Goal: Task Accomplishment & Management: Complete application form

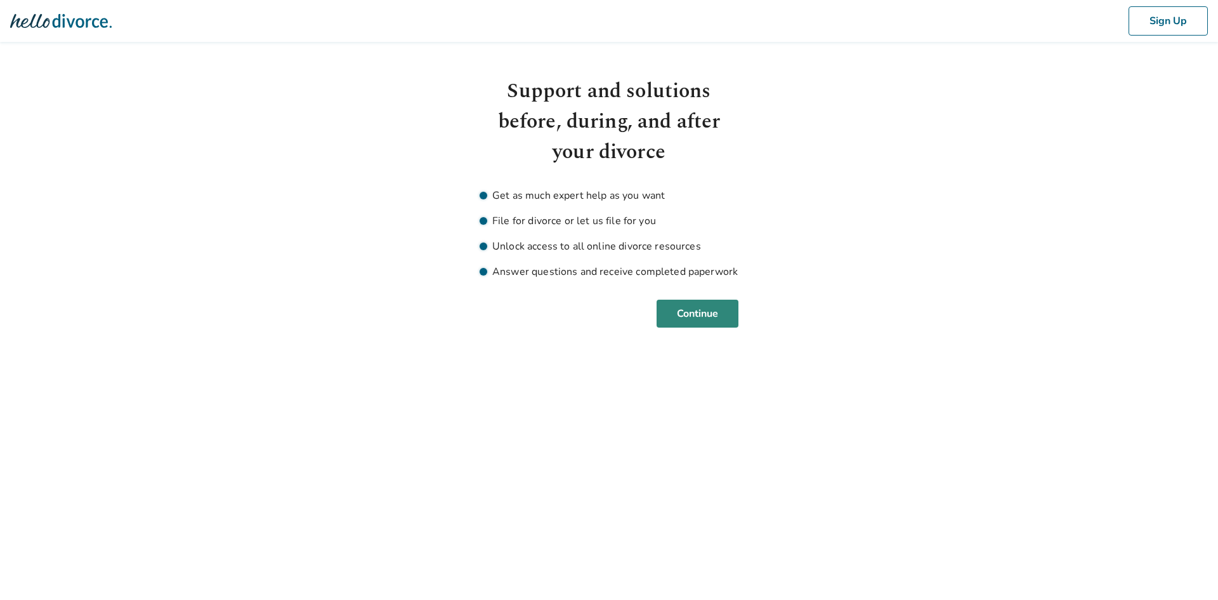
click at [689, 323] on button "Continue" at bounding box center [698, 313] width 82 height 28
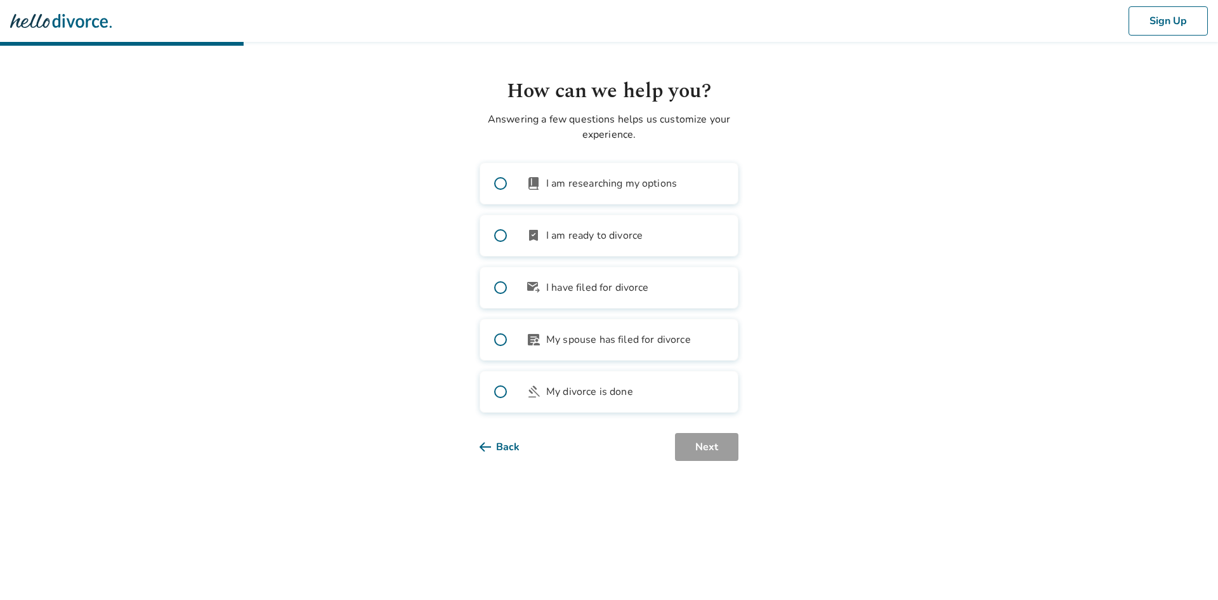
click at [522, 232] on label "bookmark_check I am ready to divorce" at bounding box center [609, 235] width 259 height 42
click at [707, 450] on button "Next" at bounding box center [706, 447] width 63 height 28
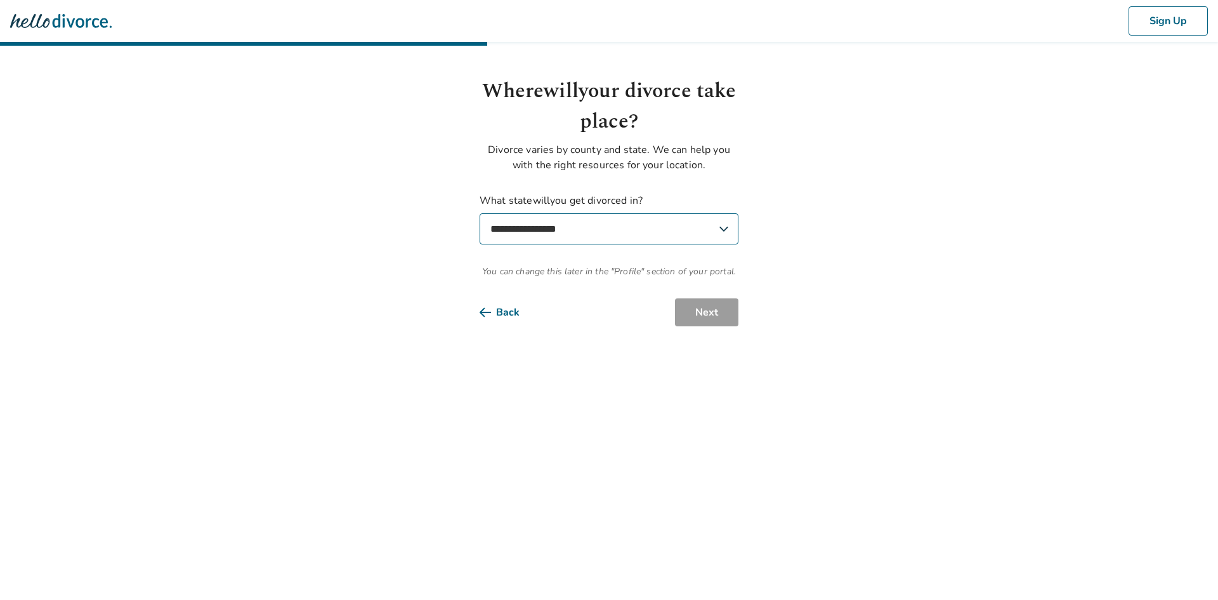
click at [592, 235] on select "**********" at bounding box center [609, 228] width 259 height 31
select select "**"
click at [480, 213] on select "**********" at bounding box center [609, 228] width 259 height 31
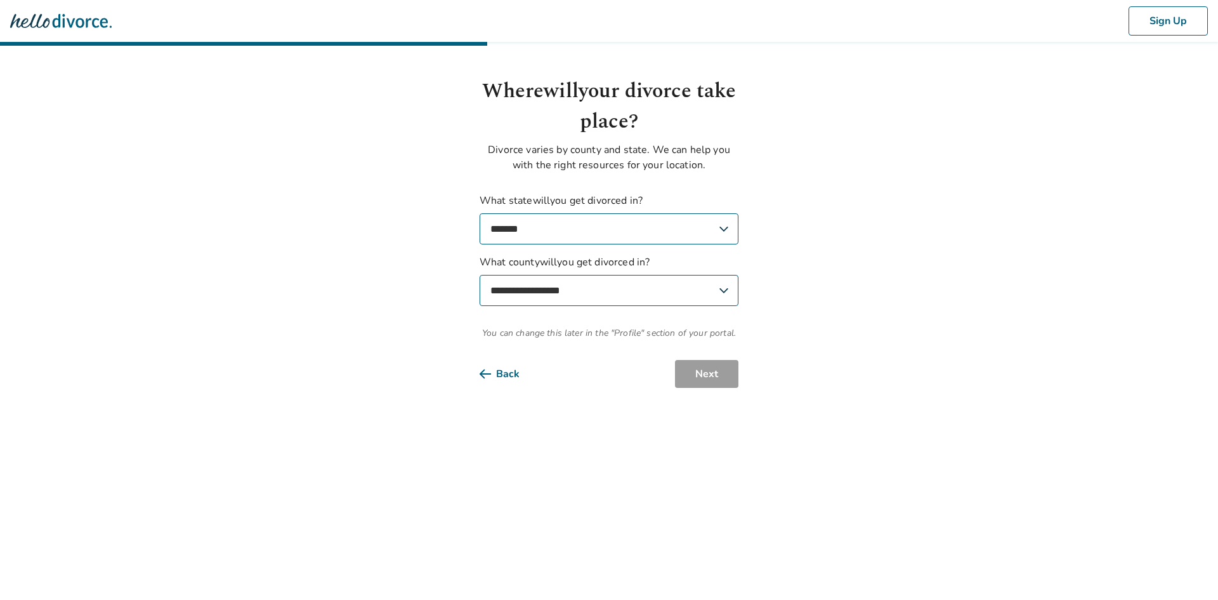
click at [620, 289] on select "**********" at bounding box center [609, 290] width 259 height 31
select select "*******"
click at [480, 275] on select "**********" at bounding box center [609, 290] width 259 height 31
click at [690, 392] on html "**********" at bounding box center [609, 209] width 1218 height 418
click at [696, 377] on button "Next" at bounding box center [706, 374] width 63 height 28
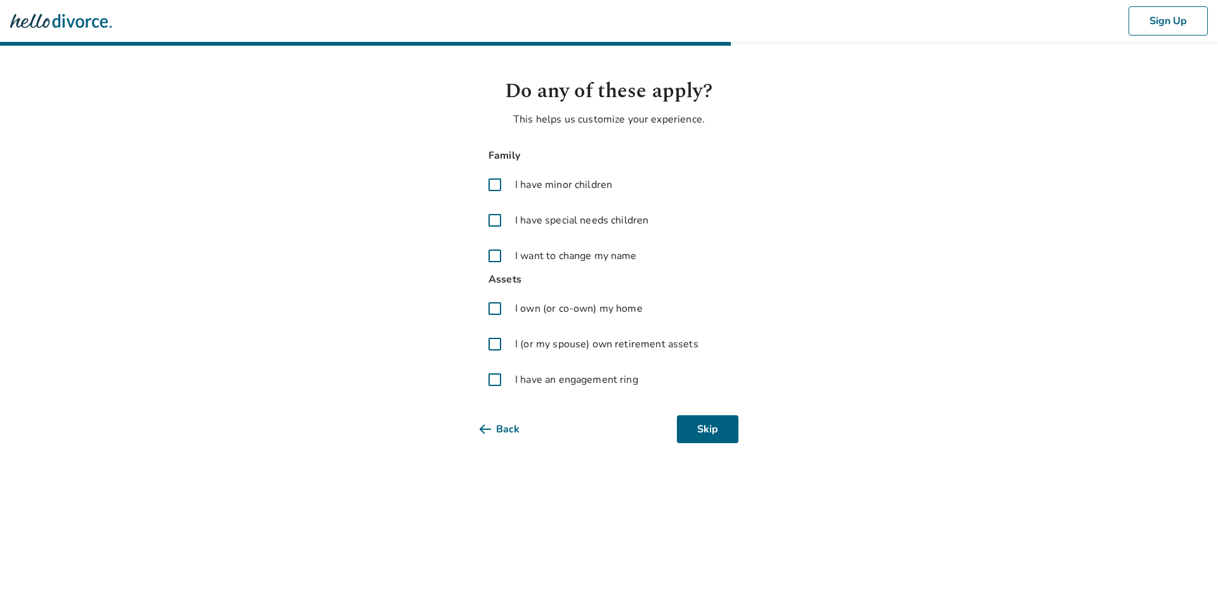
click at [494, 258] on span at bounding box center [495, 255] width 30 height 30
click at [491, 348] on span at bounding box center [495, 344] width 30 height 30
click at [737, 423] on button "Next" at bounding box center [706, 429] width 63 height 28
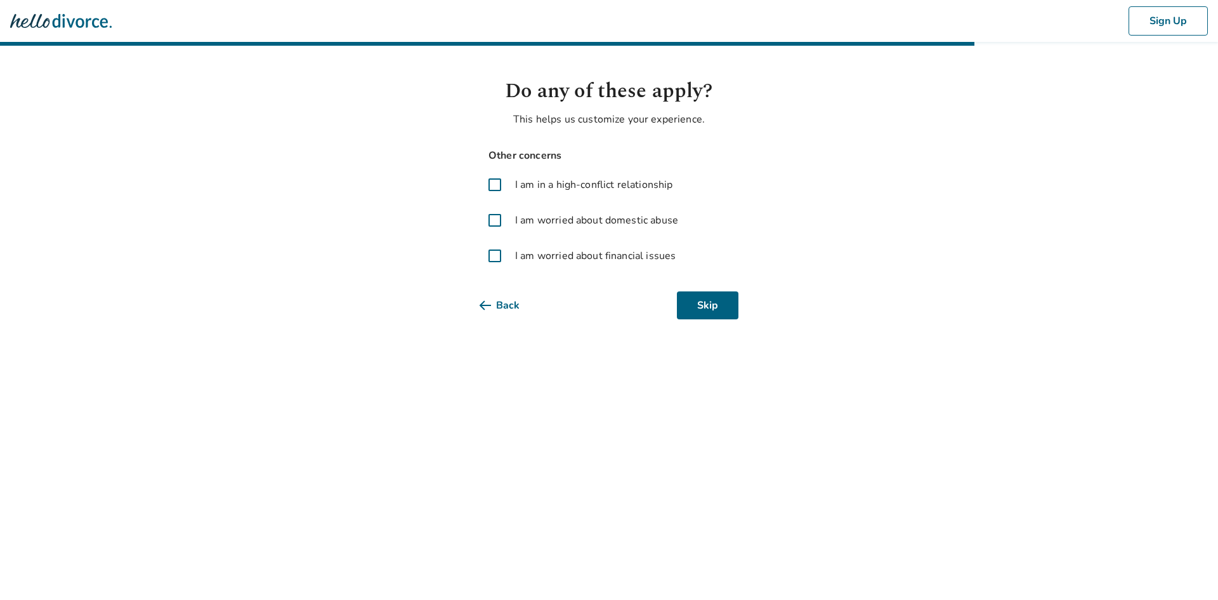
click at [494, 256] on span at bounding box center [495, 255] width 30 height 30
click at [679, 305] on button "Next" at bounding box center [706, 305] width 63 height 28
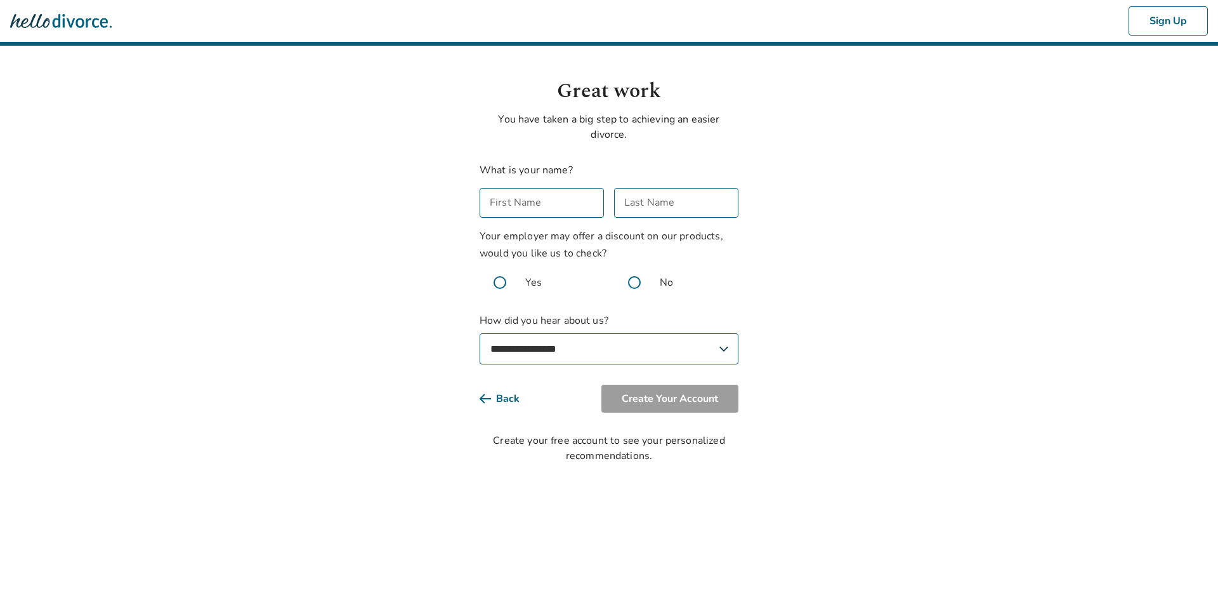
click at [503, 212] on input "First Name" at bounding box center [542, 203] width 124 height 30
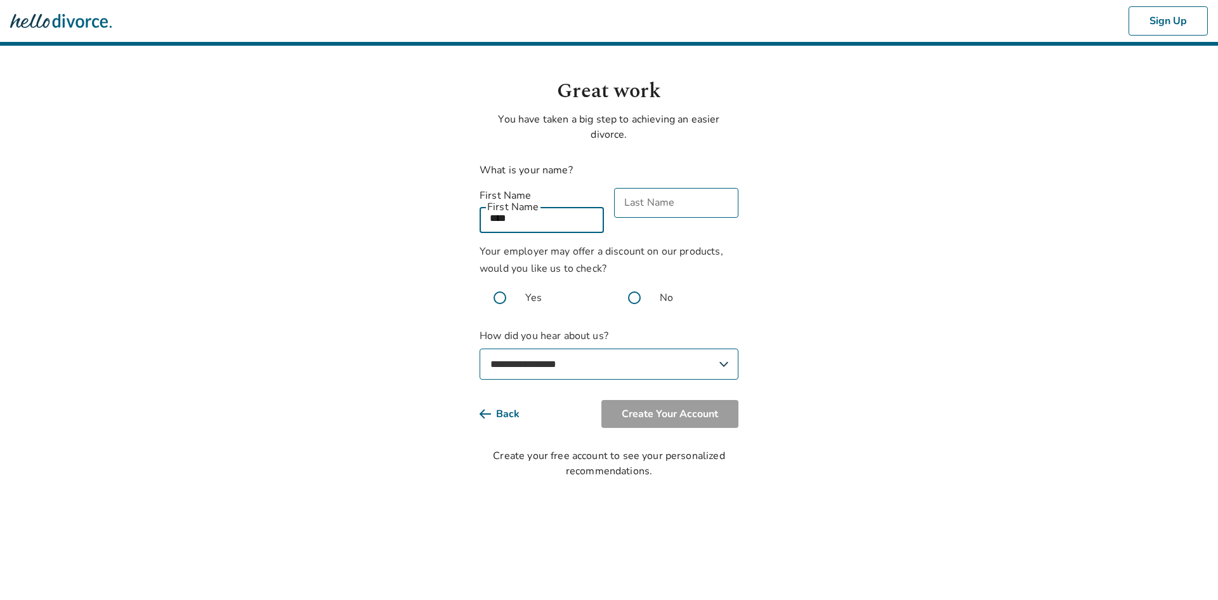
type input "****"
type input "*******"
click at [636, 282] on span at bounding box center [634, 297] width 41 height 41
click at [608, 351] on select "**********" at bounding box center [609, 363] width 259 height 31
select select "**********"
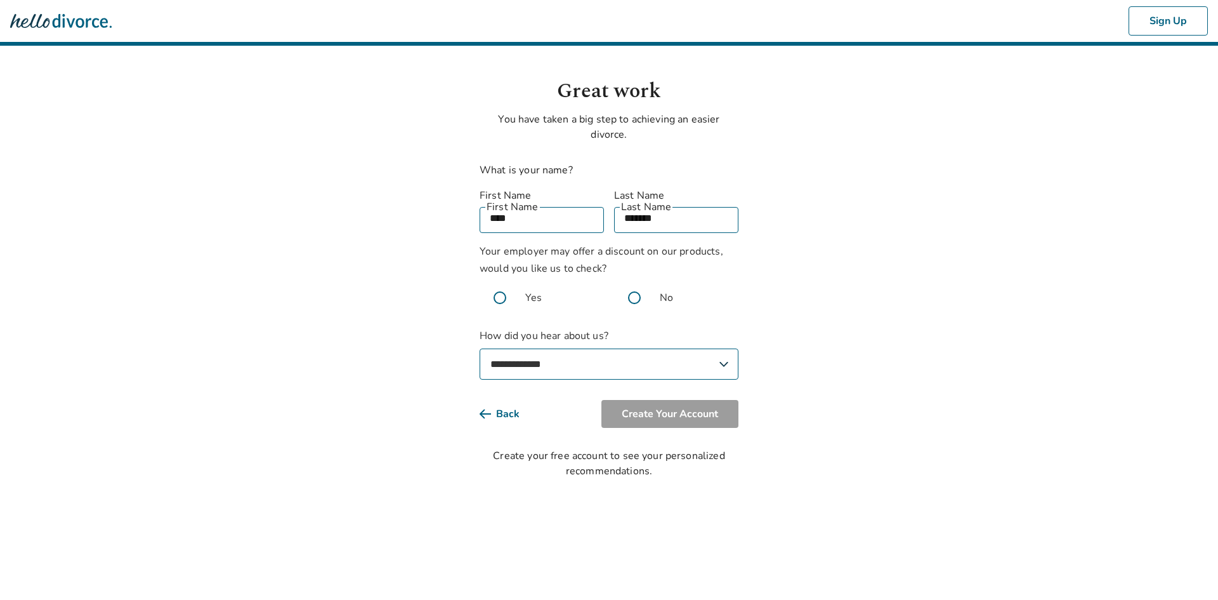
click at [480, 348] on select "**********" at bounding box center [609, 363] width 259 height 31
click at [671, 402] on button "Create Your Account" at bounding box center [669, 414] width 137 height 28
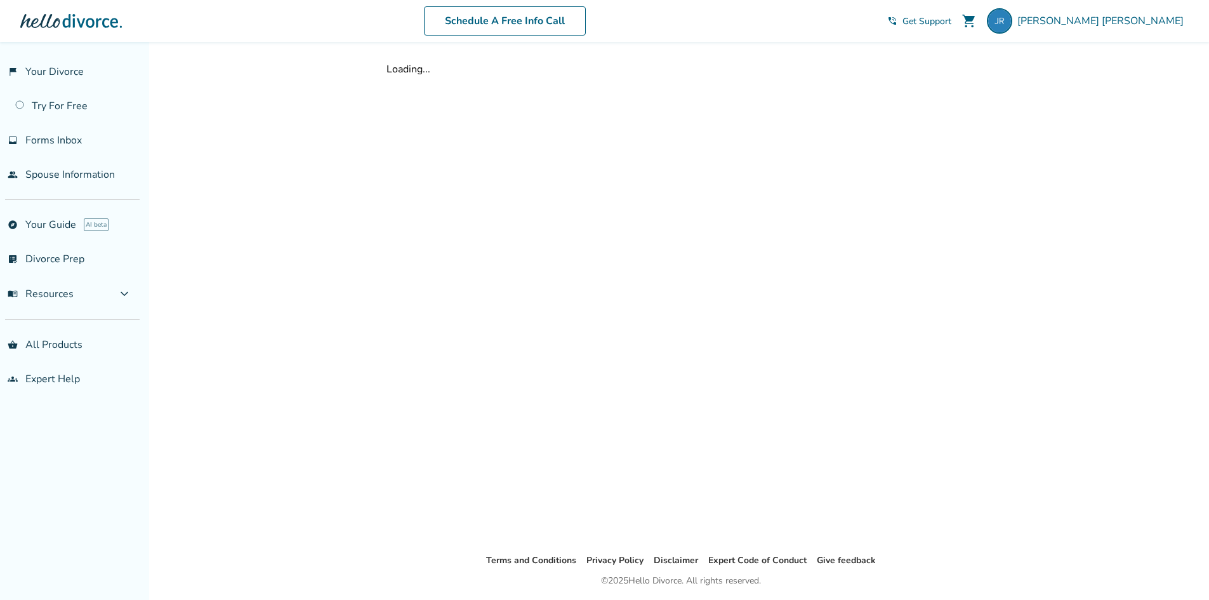
click at [630, 183] on div "Loading..." at bounding box center [680, 297] width 609 height 511
click at [57, 77] on link "flag_2 Your Divorce" at bounding box center [70, 71] width 140 height 29
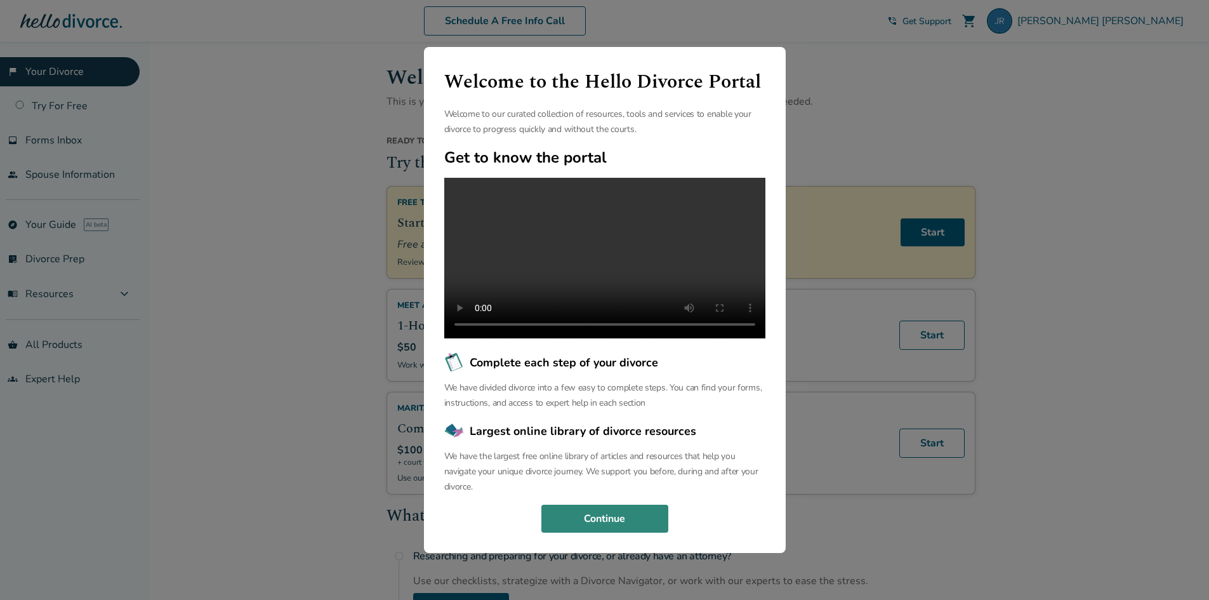
click at [614, 520] on button "Continue" at bounding box center [604, 518] width 127 height 28
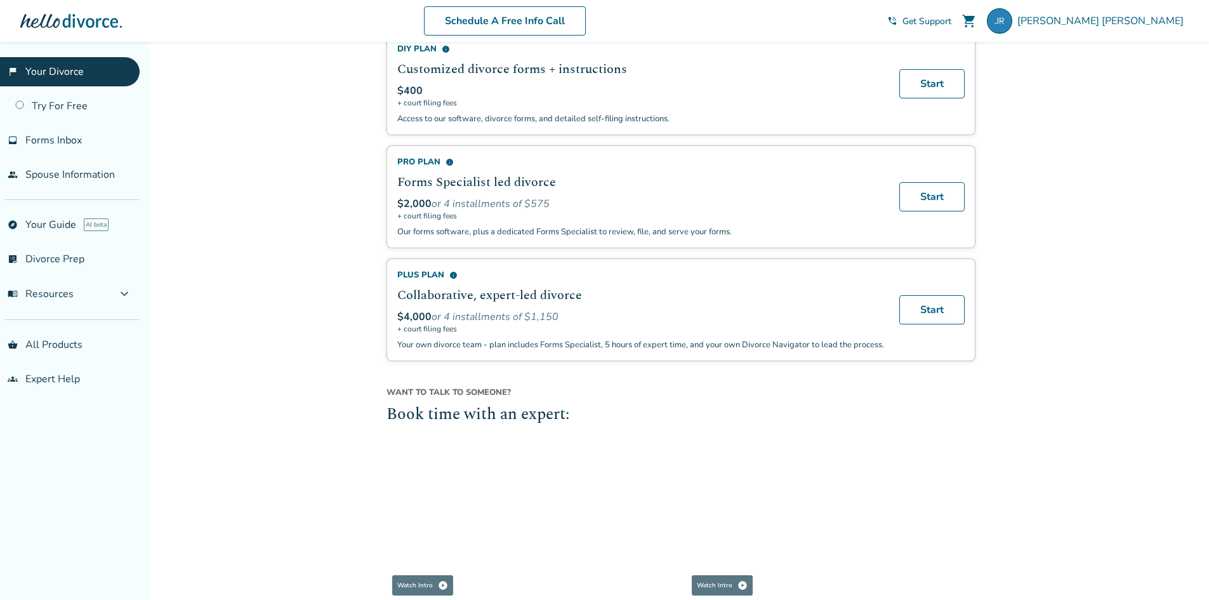
scroll to position [557, 0]
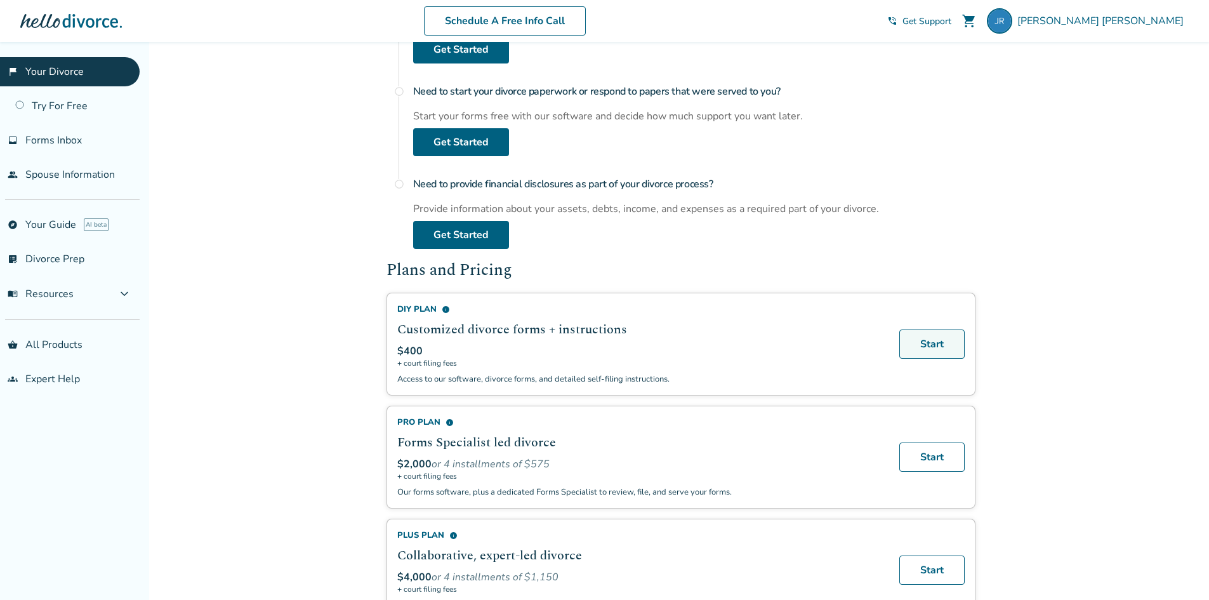
click at [950, 344] on link "Start" at bounding box center [931, 343] width 65 height 29
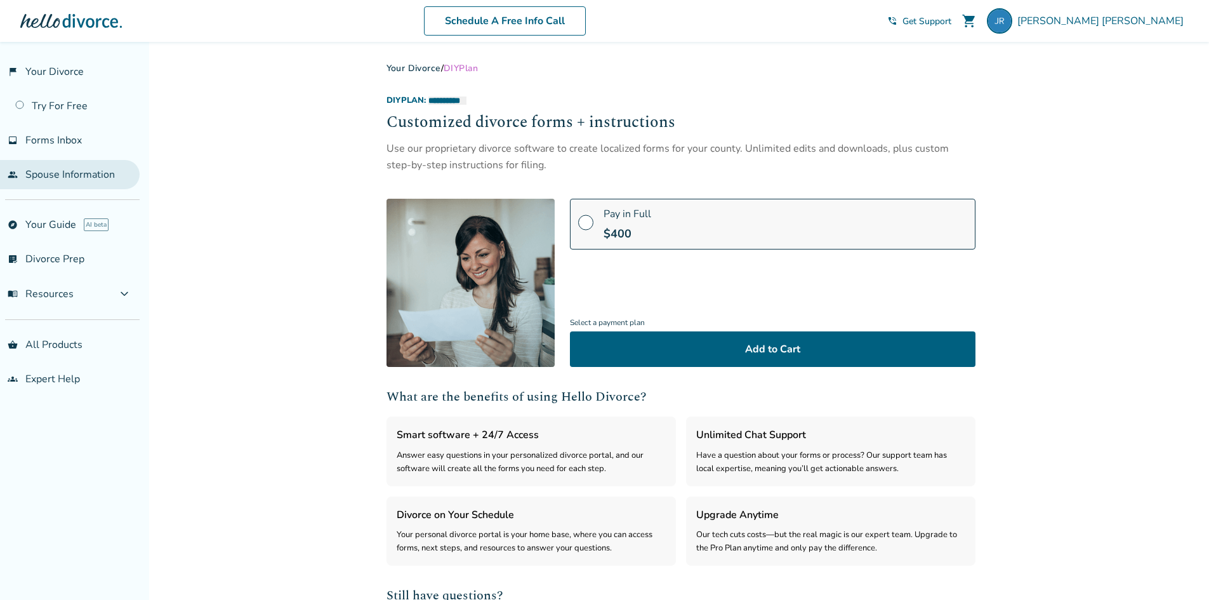
click at [97, 176] on link "people Spouse Information" at bounding box center [70, 174] width 140 height 29
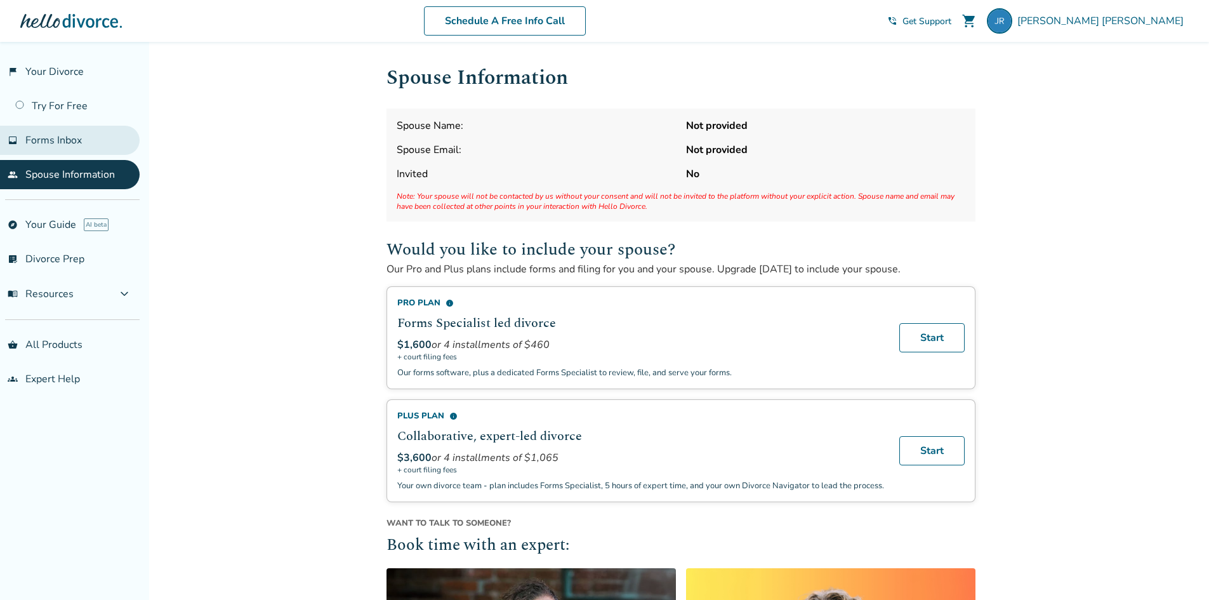
click at [86, 147] on link "inbox Forms Inbox" at bounding box center [70, 140] width 140 height 29
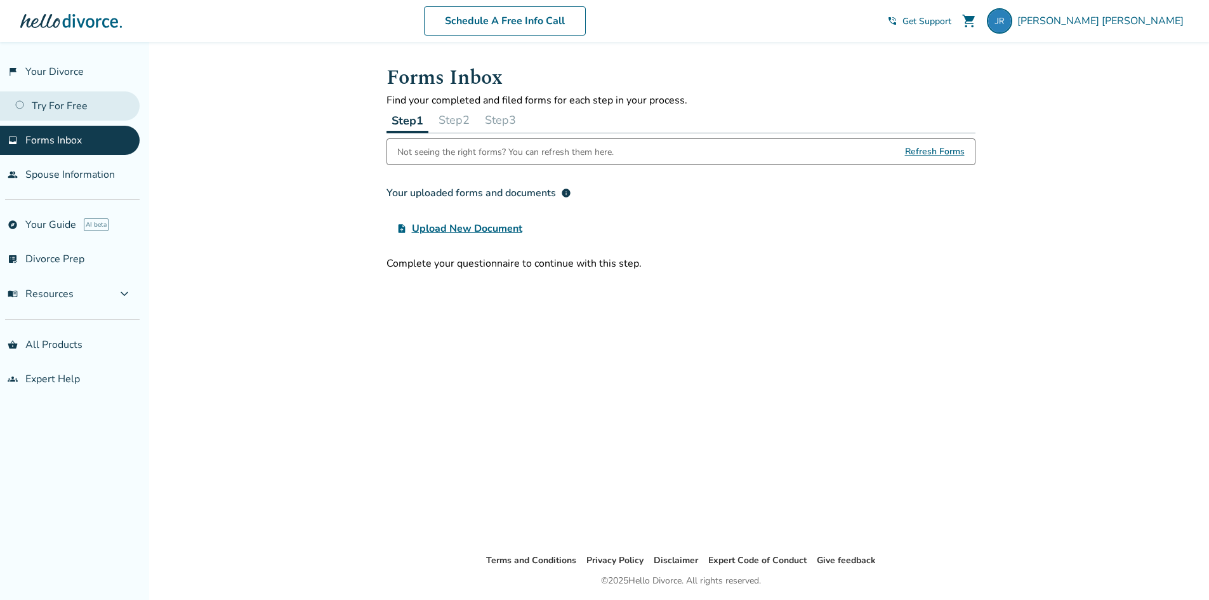
click at [46, 104] on link "Try For Free" at bounding box center [70, 105] width 140 height 29
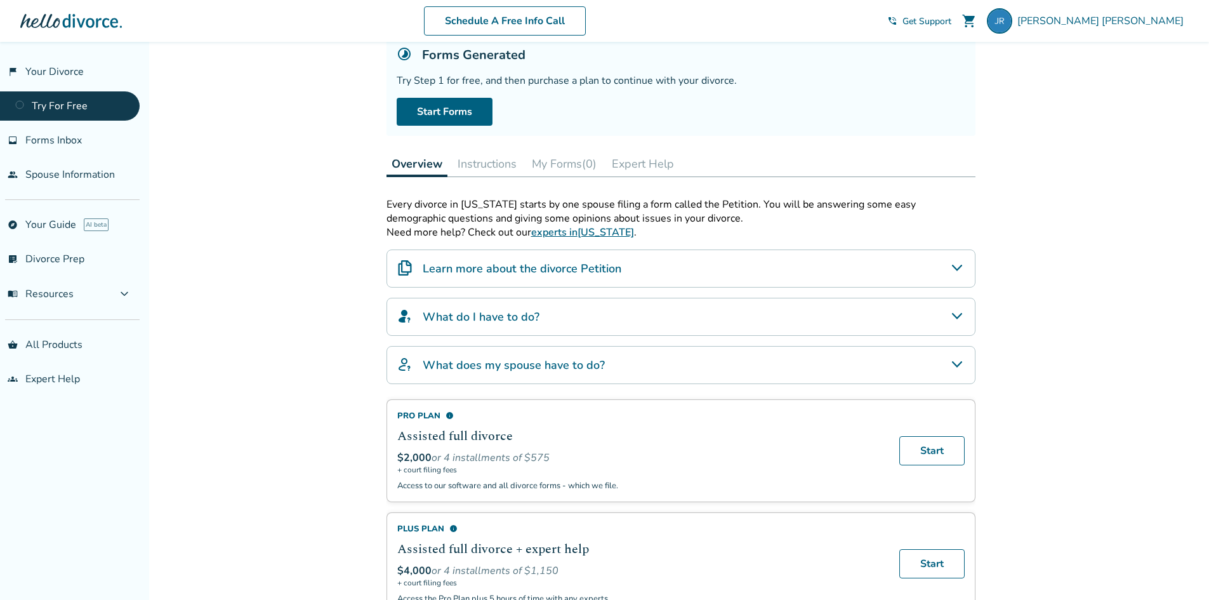
scroll to position [190, 0]
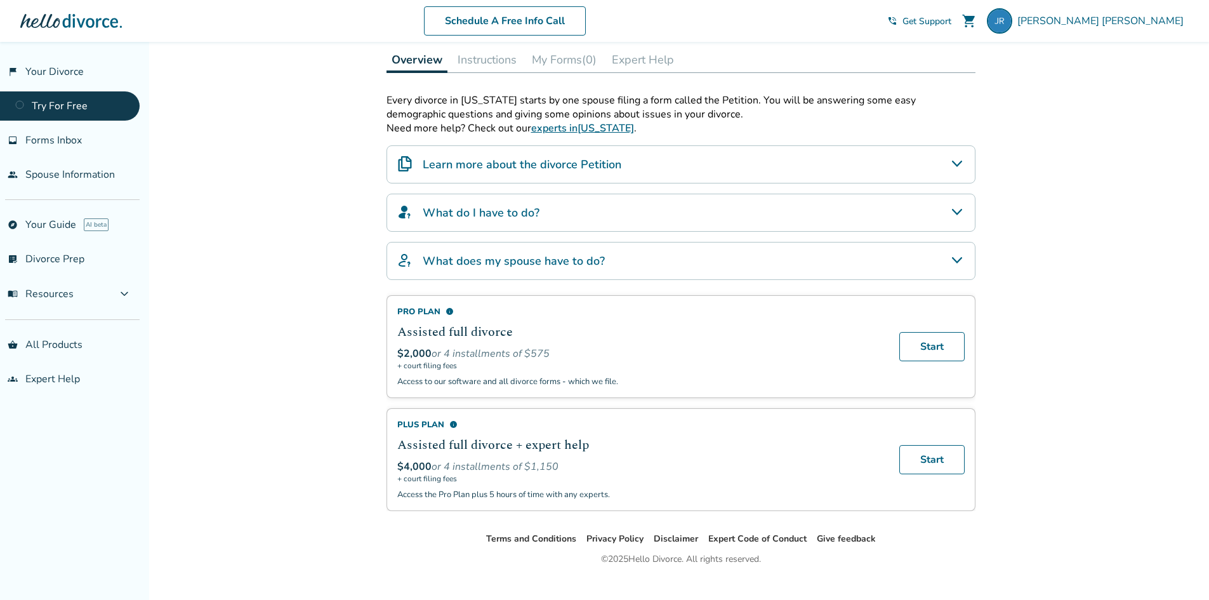
click at [502, 170] on h4 "Learn more about the divorce Petition" at bounding box center [522, 164] width 199 height 16
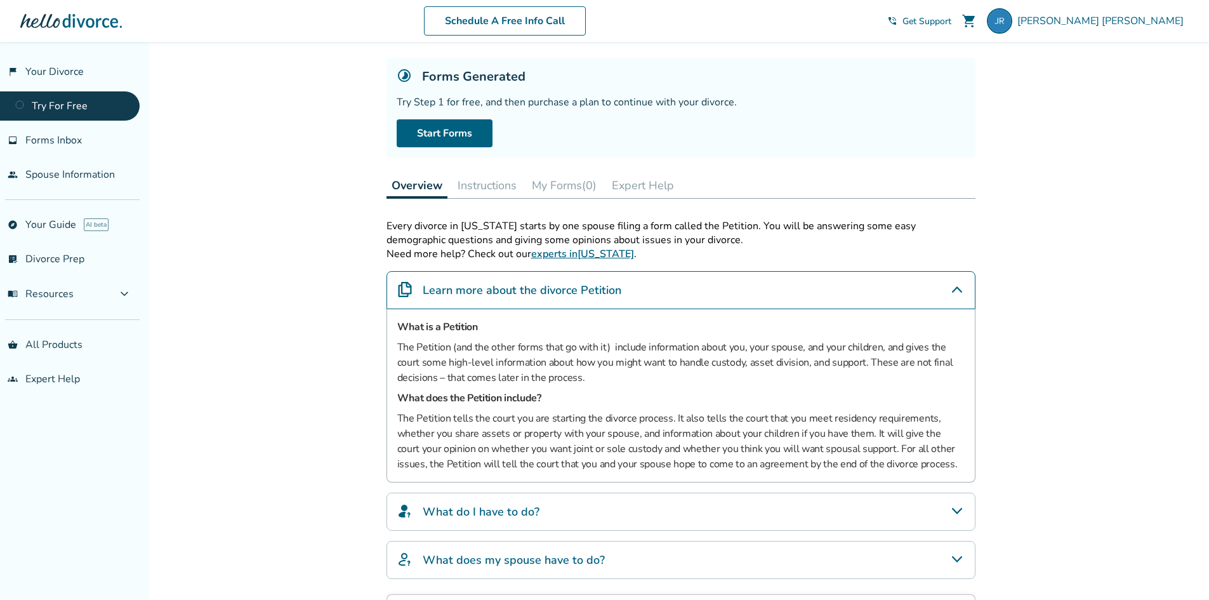
scroll to position [0, 0]
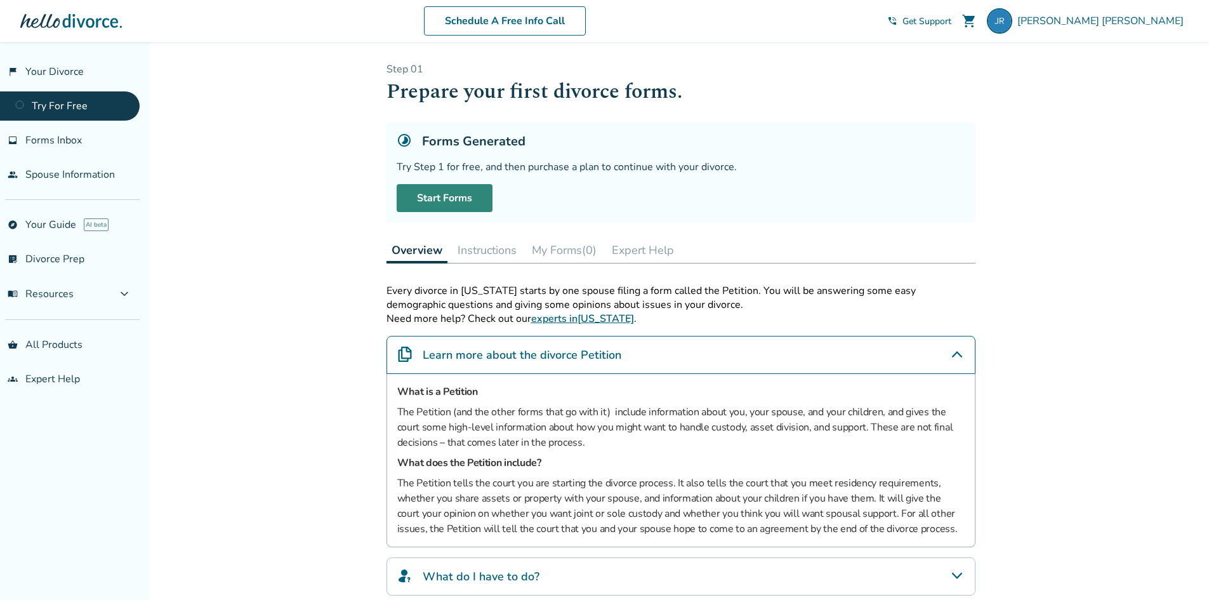
click at [431, 191] on link "Start Forms" at bounding box center [445, 198] width 96 height 28
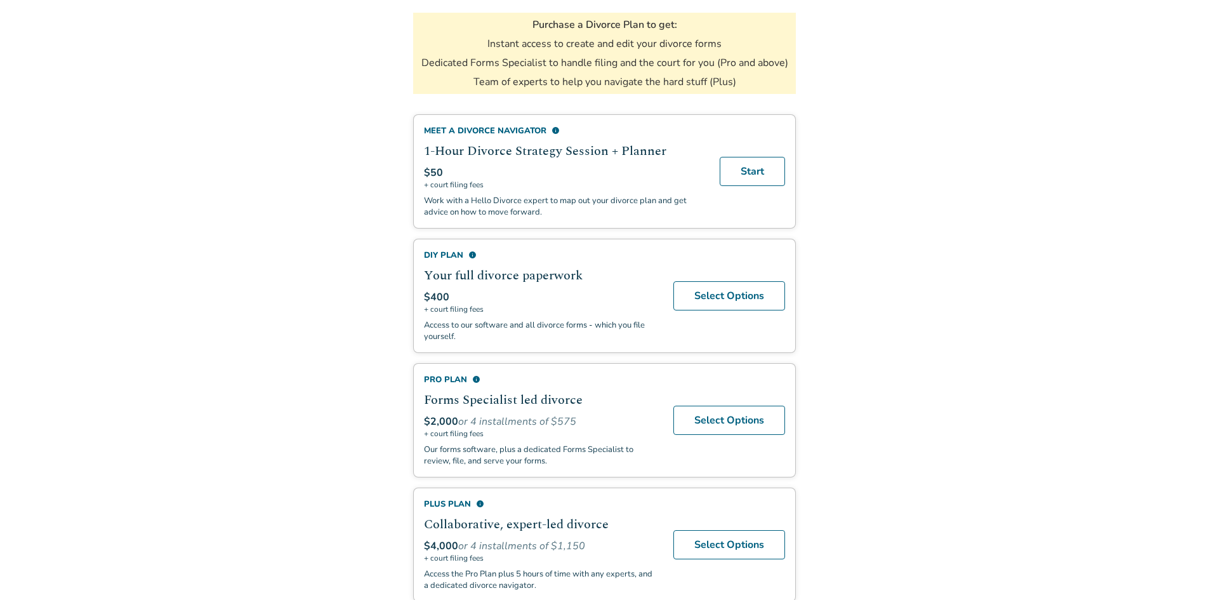
scroll to position [239, 0]
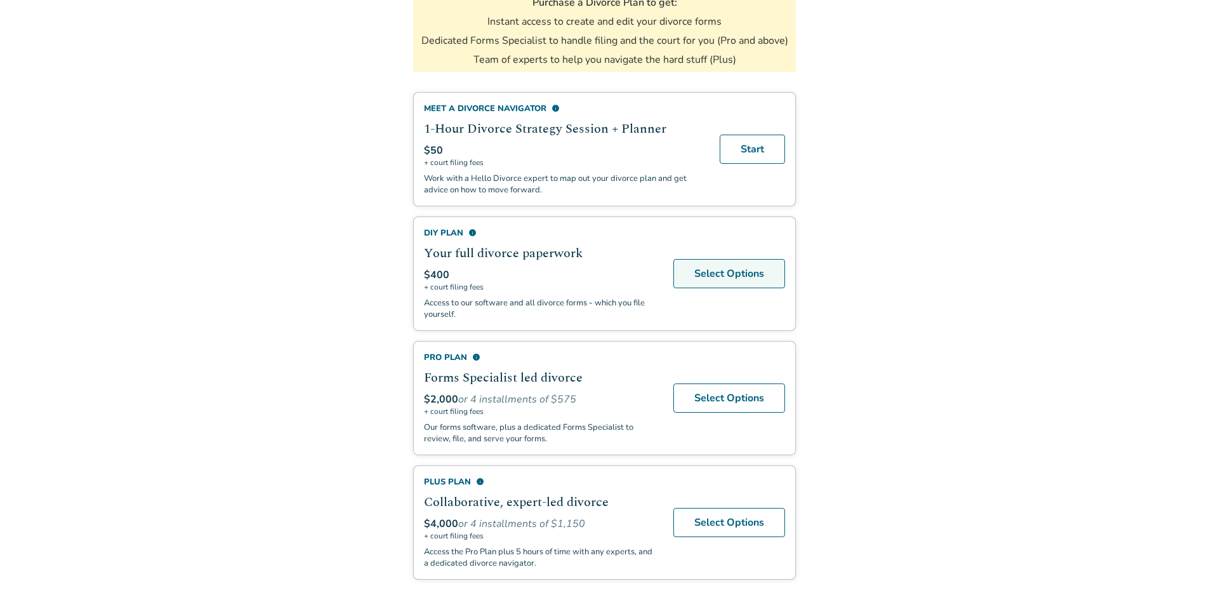
click at [693, 272] on link "Select Options" at bounding box center [729, 273] width 112 height 29
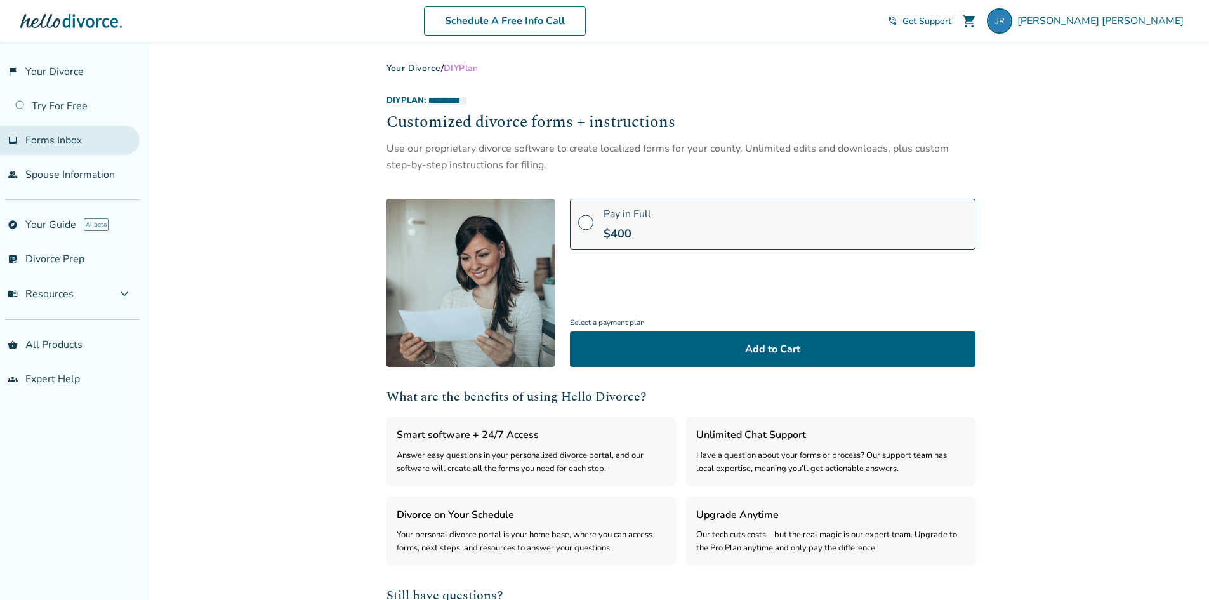
click at [67, 136] on span "Forms Inbox" at bounding box center [53, 140] width 56 height 14
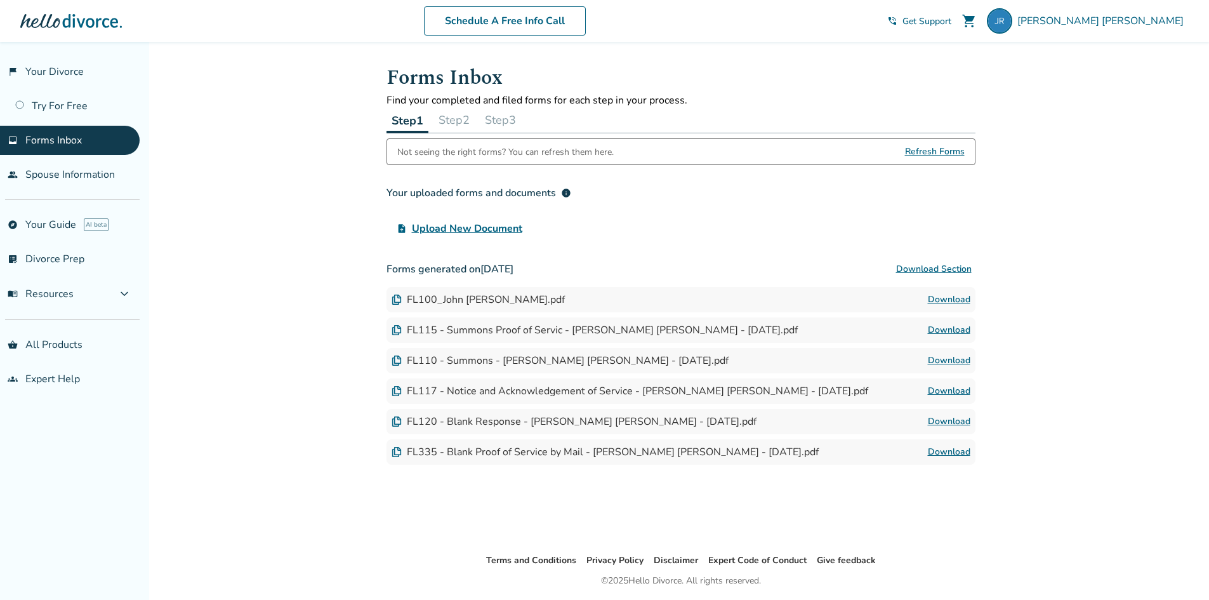
click at [347, 119] on div "Added to cart Forms Inbox Find your completed and filed forms for each step in …" at bounding box center [604, 342] width 1209 height 600
click at [461, 117] on button "Step 2" at bounding box center [453, 119] width 41 height 25
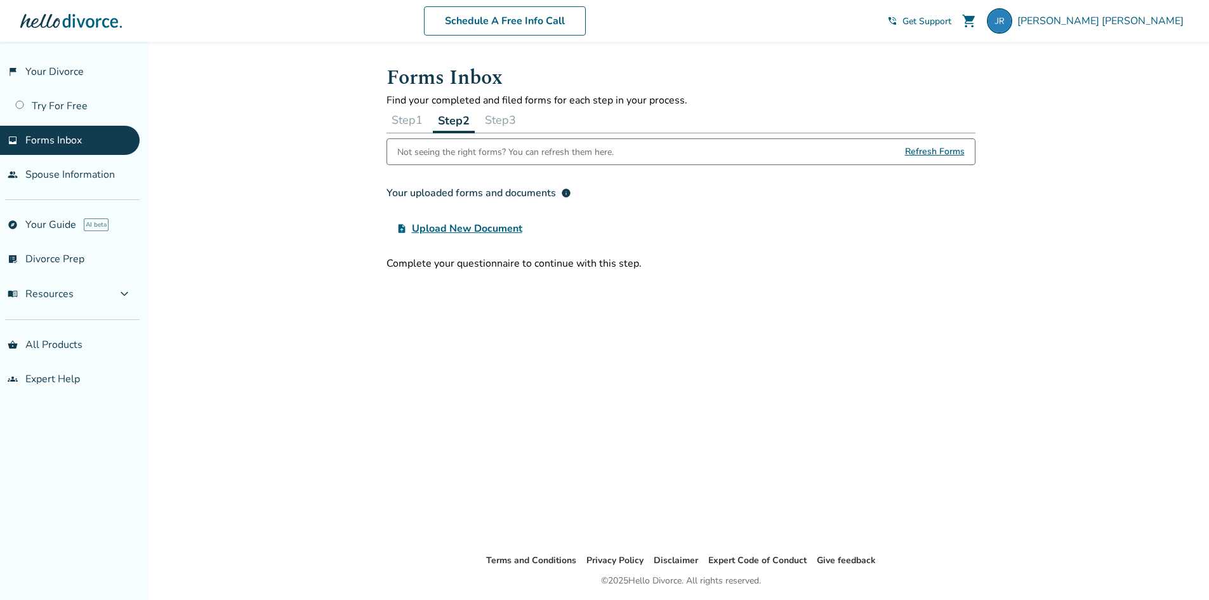
click at [407, 126] on button "Step 1" at bounding box center [406, 119] width 41 height 25
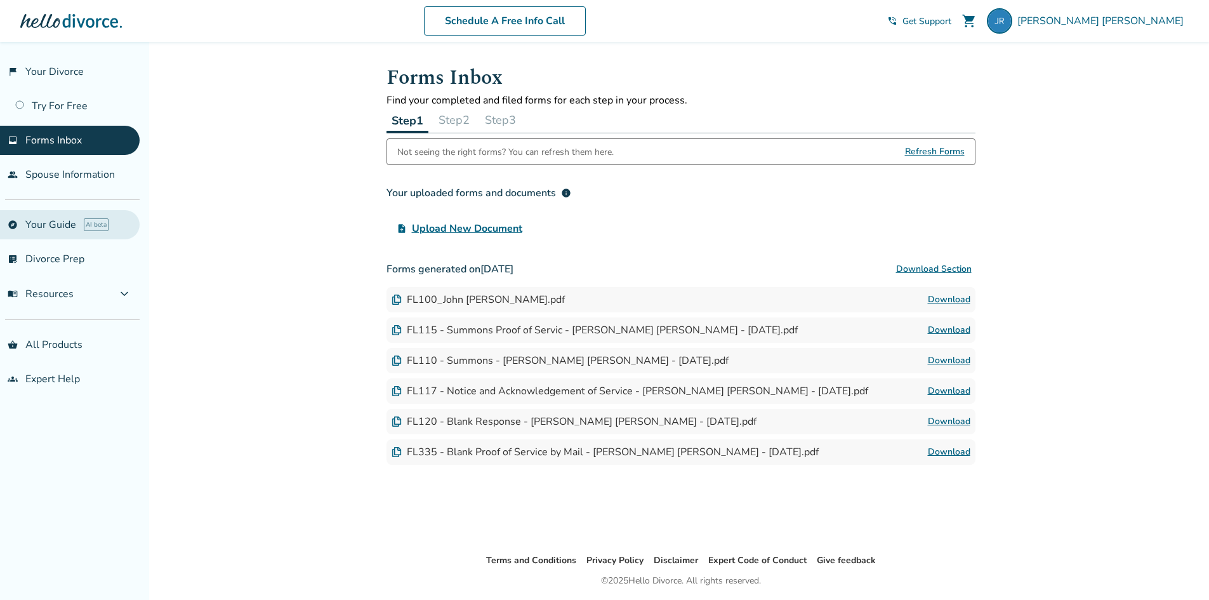
click at [66, 216] on link "explore Your Guide AI beta" at bounding box center [70, 224] width 140 height 29
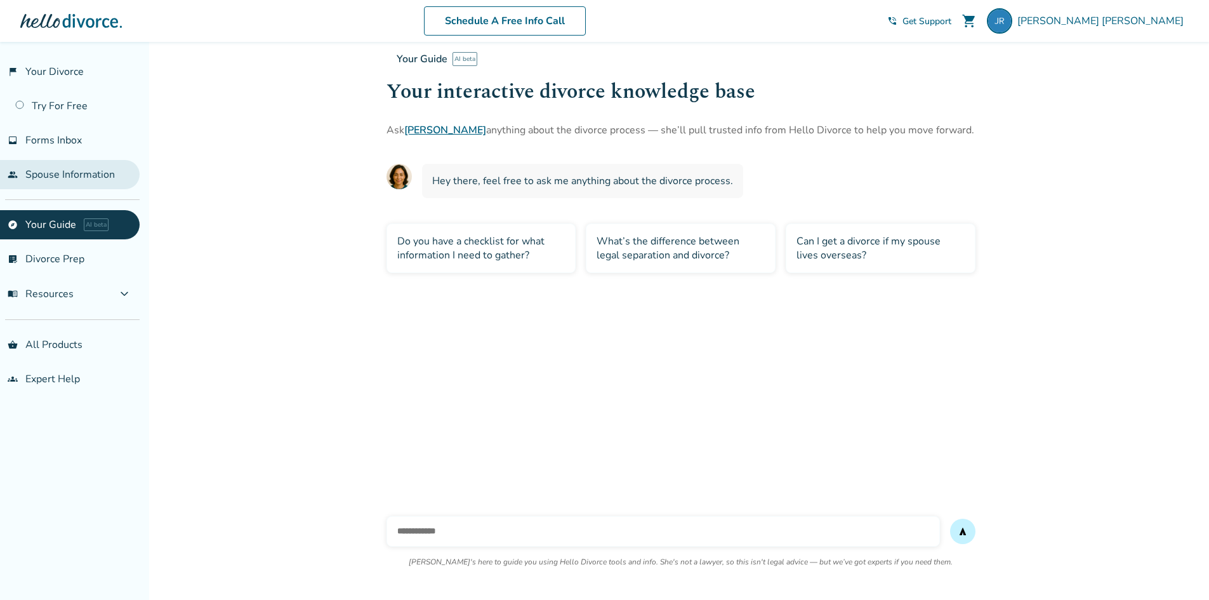
click at [80, 178] on link "people Spouse Information" at bounding box center [70, 174] width 140 height 29
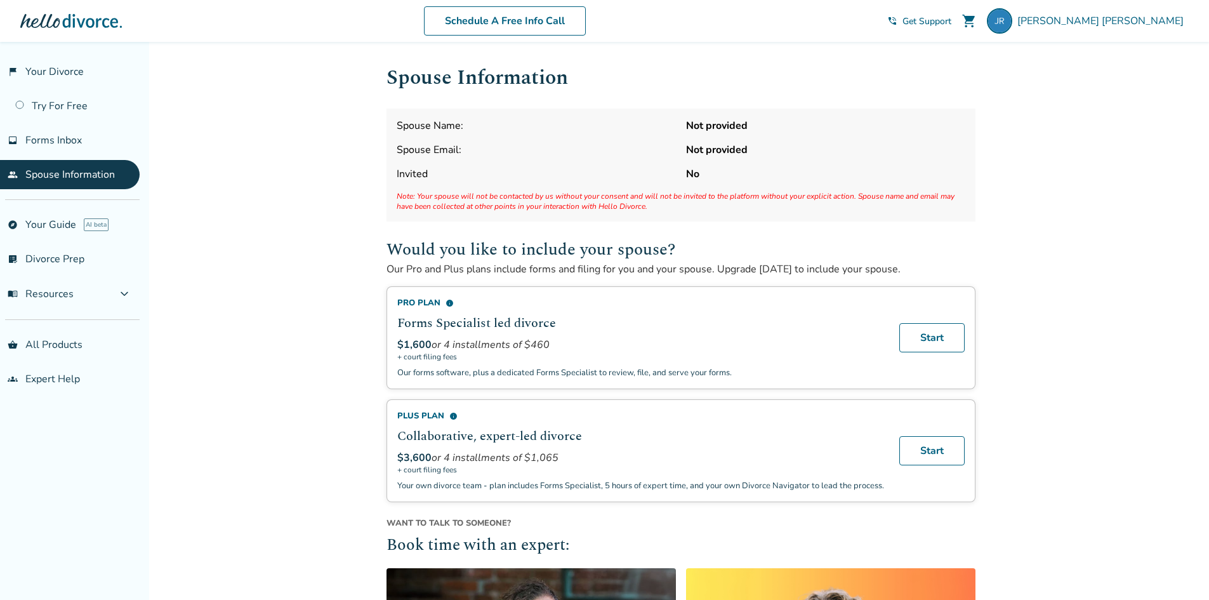
click at [74, 155] on ul "flag_2 Your Divorce Try For Free inbox Forms Inbox people Spouse Information" at bounding box center [70, 123] width 140 height 132
click at [68, 145] on span "Forms Inbox" at bounding box center [53, 140] width 56 height 14
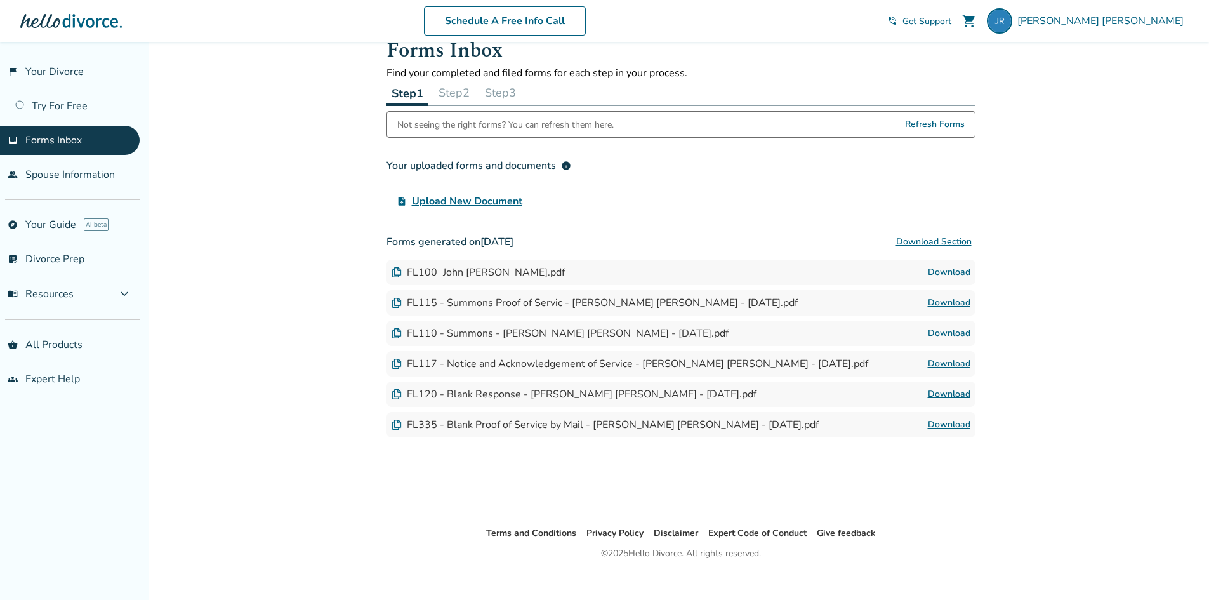
scroll to position [42, 0]
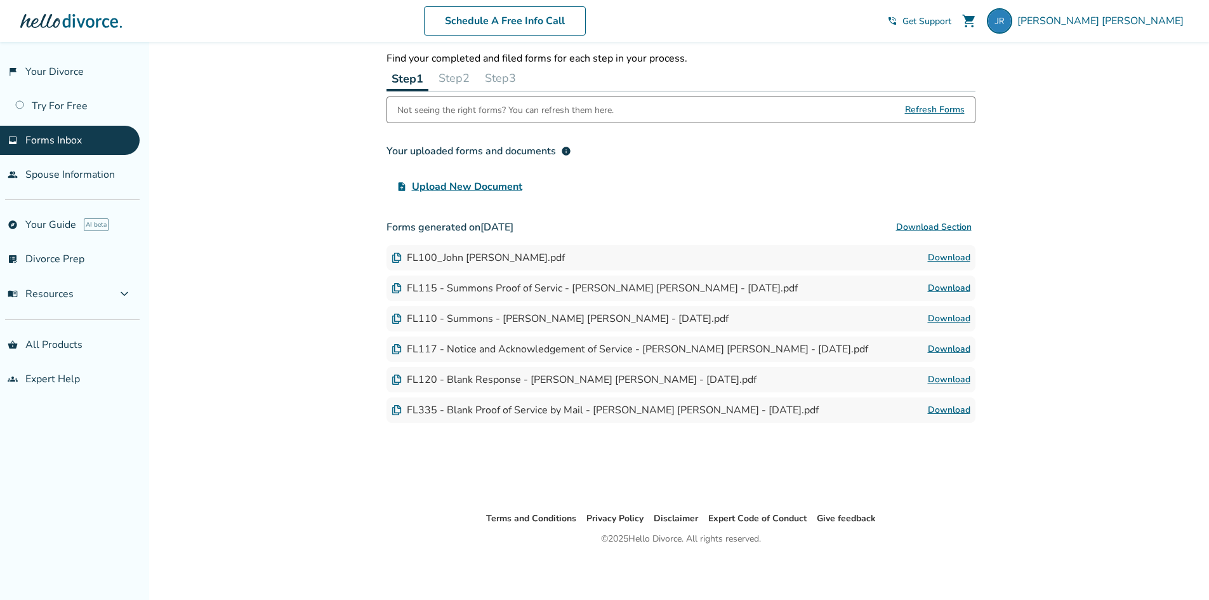
click at [484, 257] on div "FL100_John Tyler Ramirez-Ortiz.pdf" at bounding box center [477, 258] width 173 height 14
click at [966, 258] on link "Download" at bounding box center [949, 257] width 43 height 15
click at [323, 227] on div "Added to cart Forms Inbox Find your completed and filed forms for each step in …" at bounding box center [604, 300] width 1209 height 600
click at [445, 81] on button "Step 2" at bounding box center [453, 77] width 41 height 25
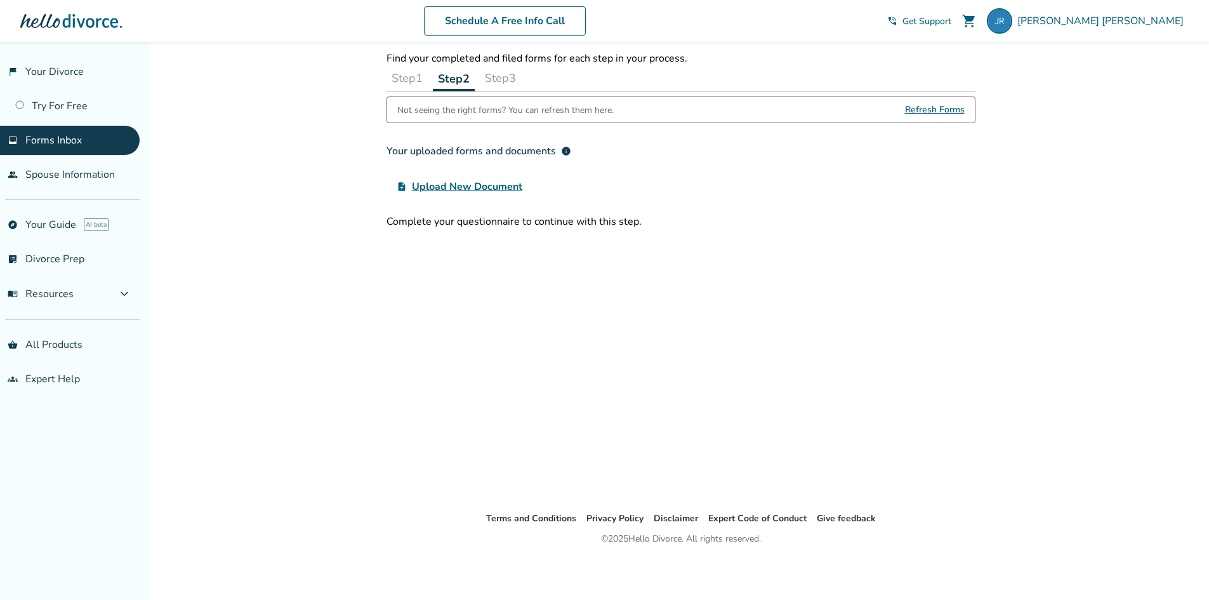
click at [452, 256] on div "Forms Inbox Find your completed and filed forms for each step in your process. …" at bounding box center [680, 255] width 609 height 511
click at [50, 78] on link "flag_2 Your Divorce" at bounding box center [70, 71] width 140 height 29
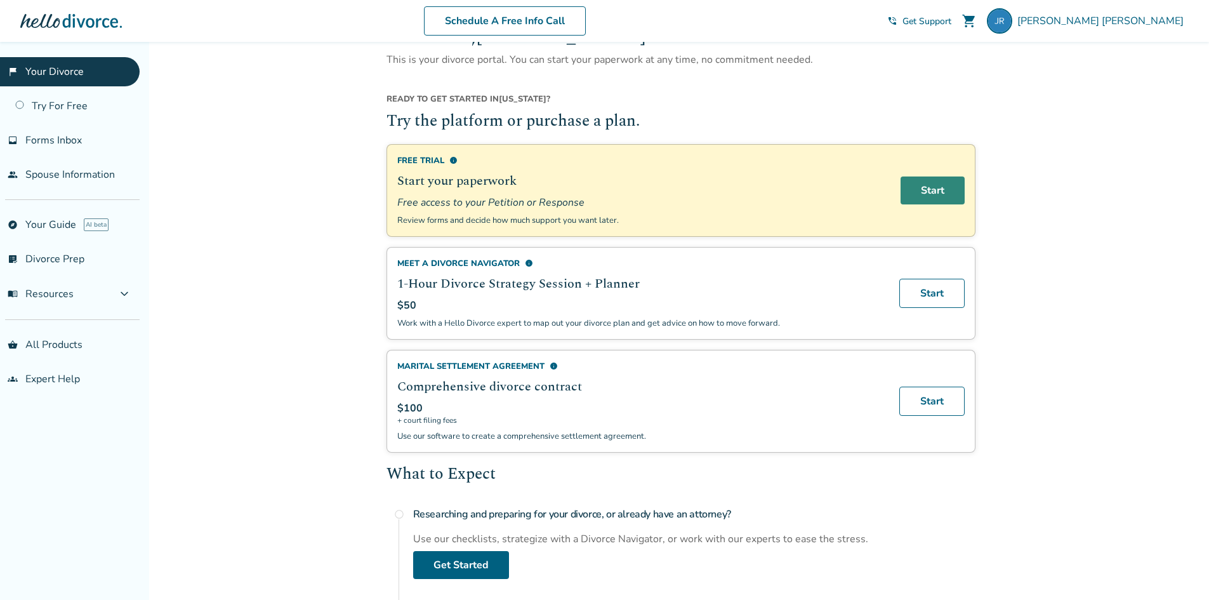
click at [903, 190] on link "Start" at bounding box center [932, 190] width 64 height 28
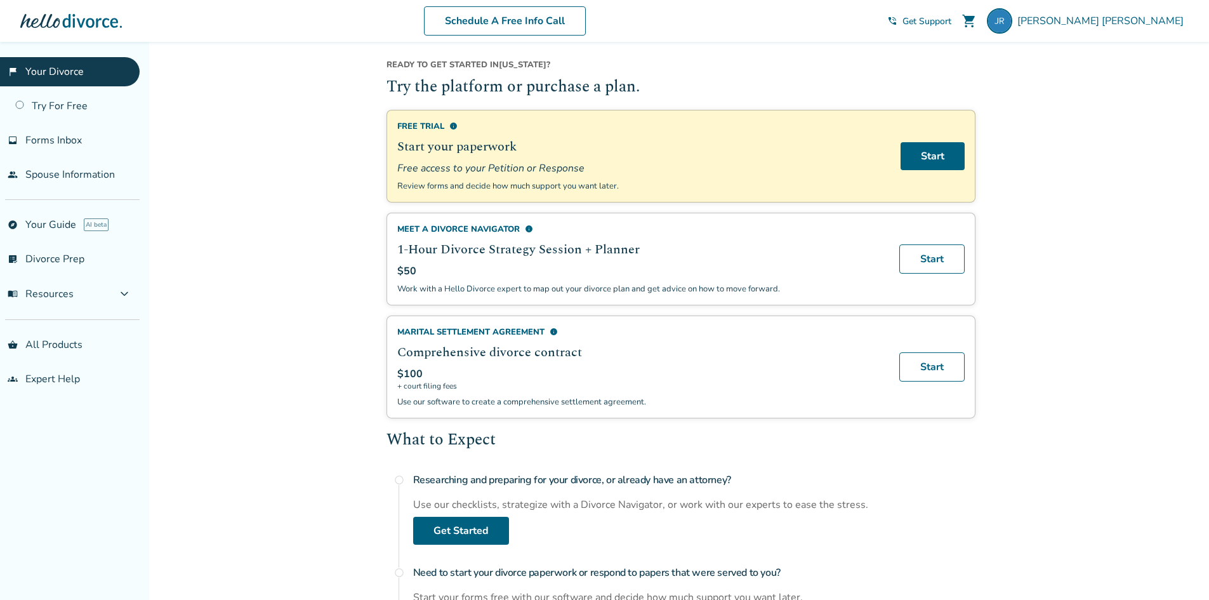
scroll to position [42, 0]
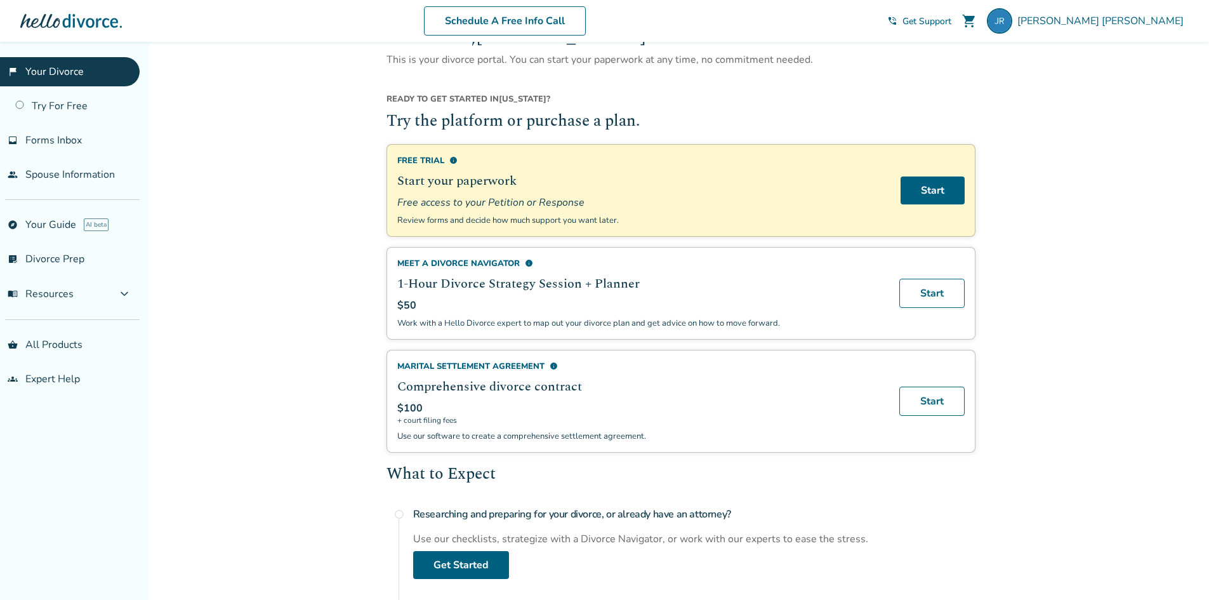
click at [443, 195] on span "Free access to your Petition or Response" at bounding box center [641, 202] width 488 height 14
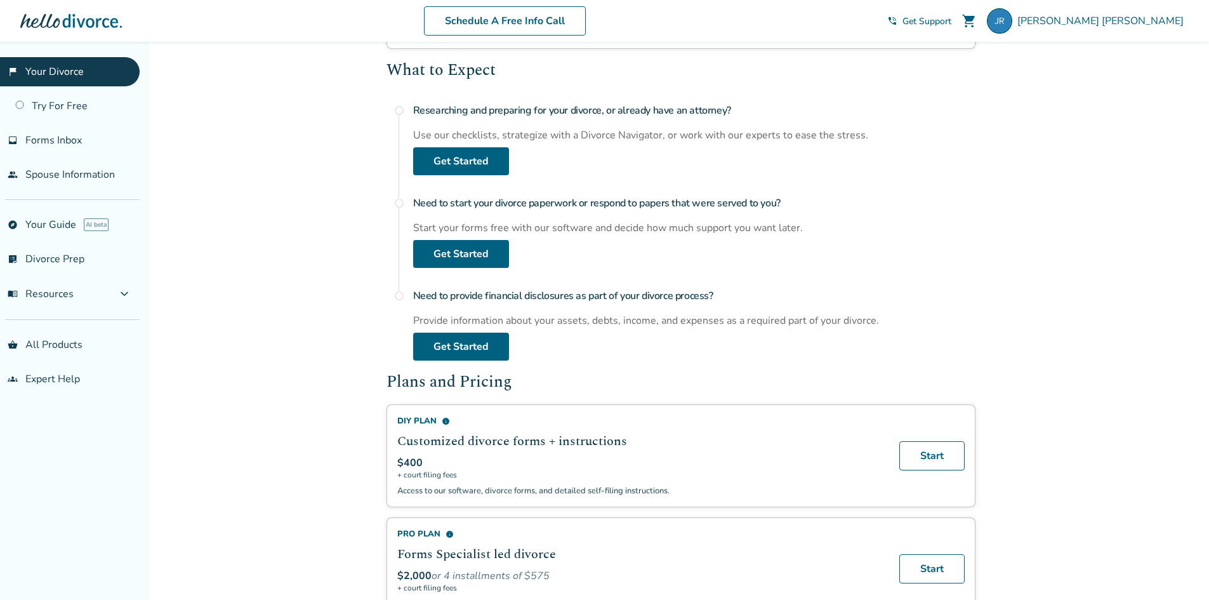
scroll to position [423, 0]
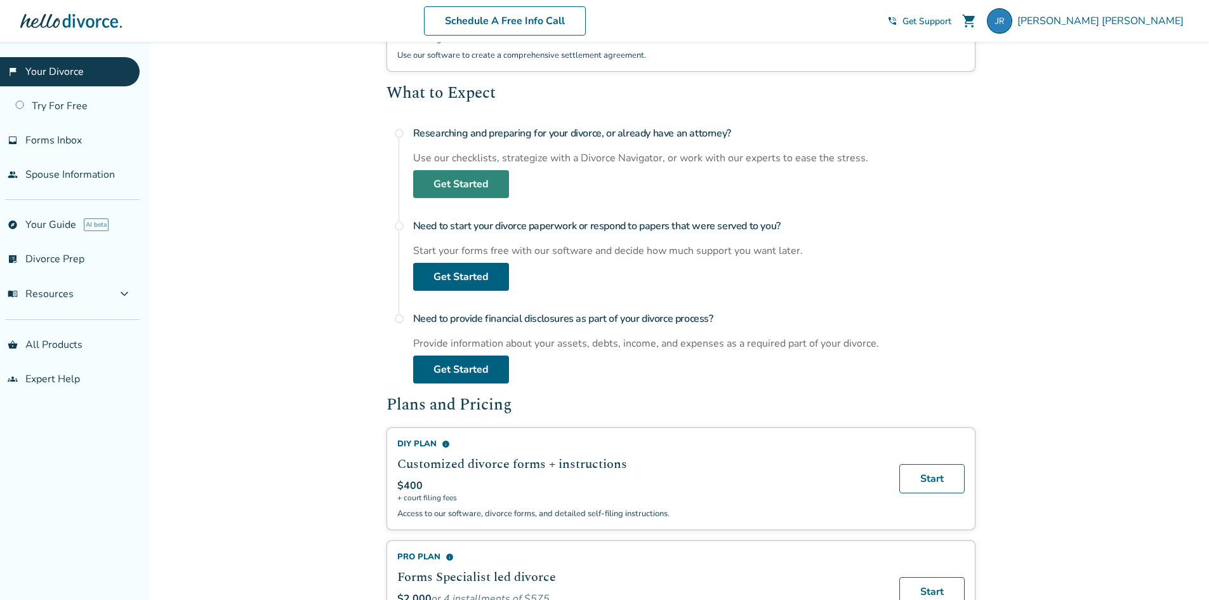
click at [473, 175] on link "Get Started" at bounding box center [461, 184] width 96 height 28
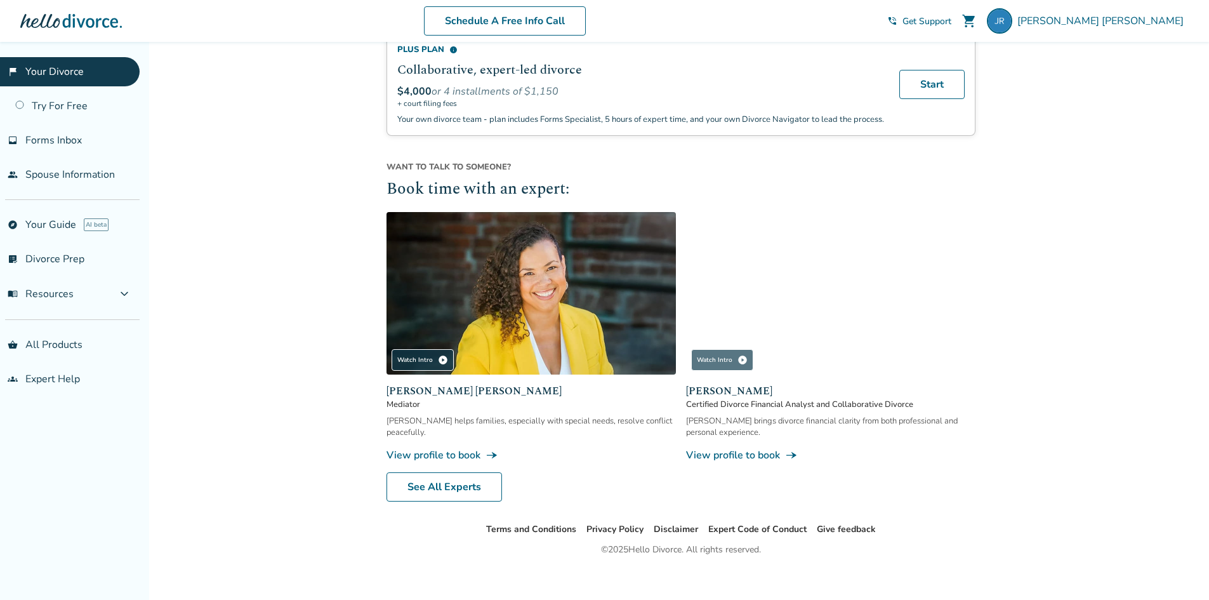
scroll to position [1065, 0]
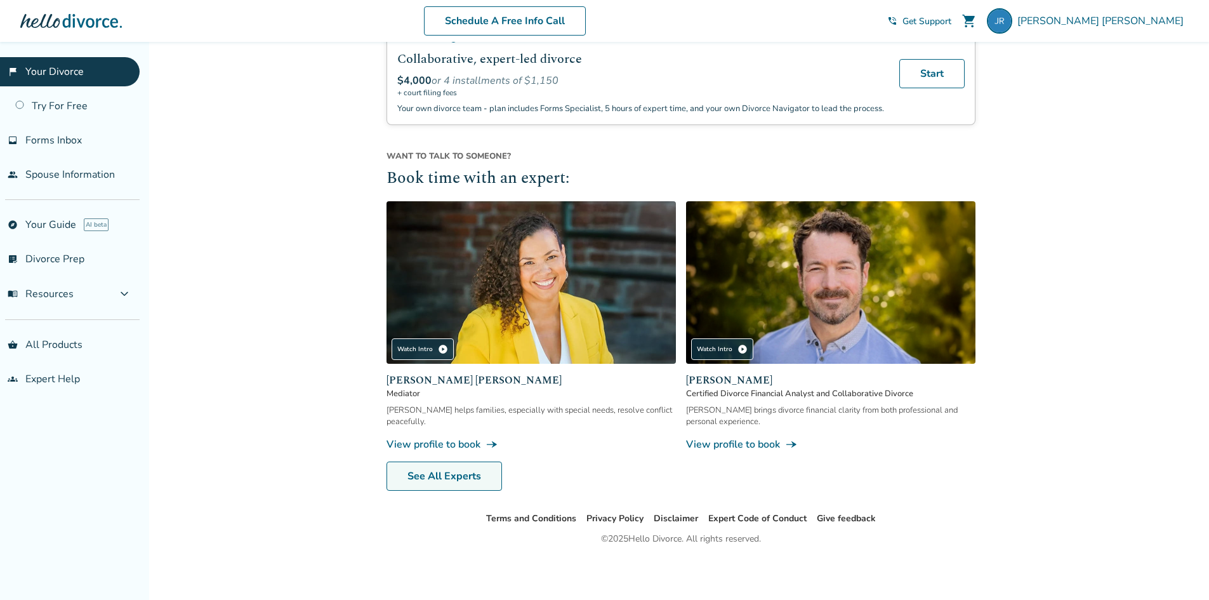
click at [456, 483] on link "See All Experts" at bounding box center [443, 475] width 115 height 29
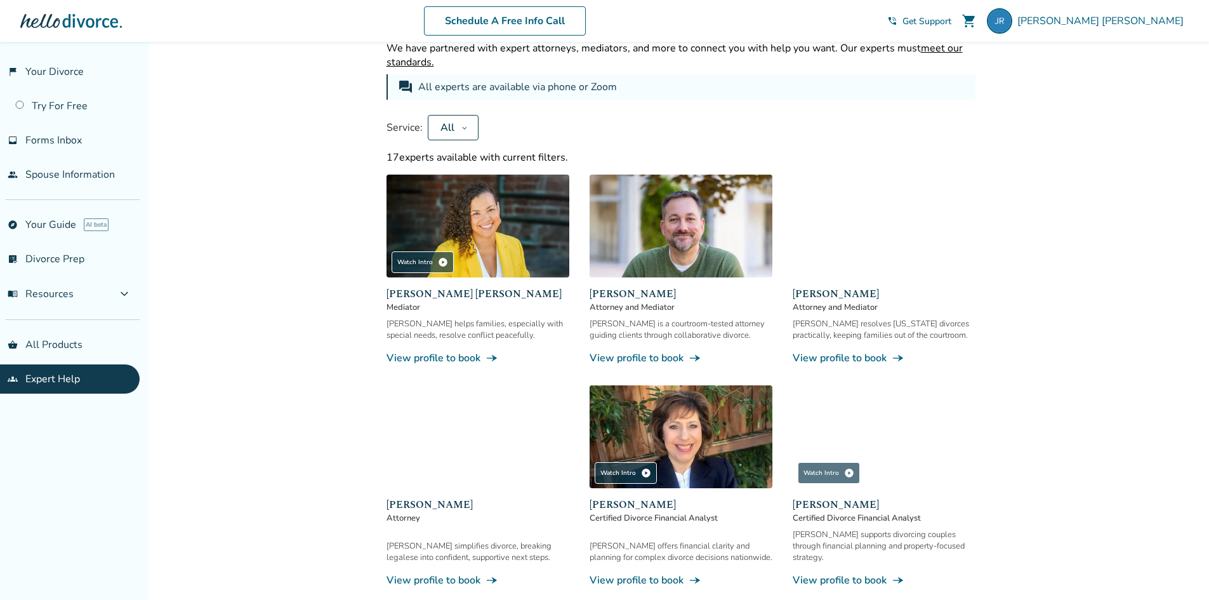
scroll to position [56, 0]
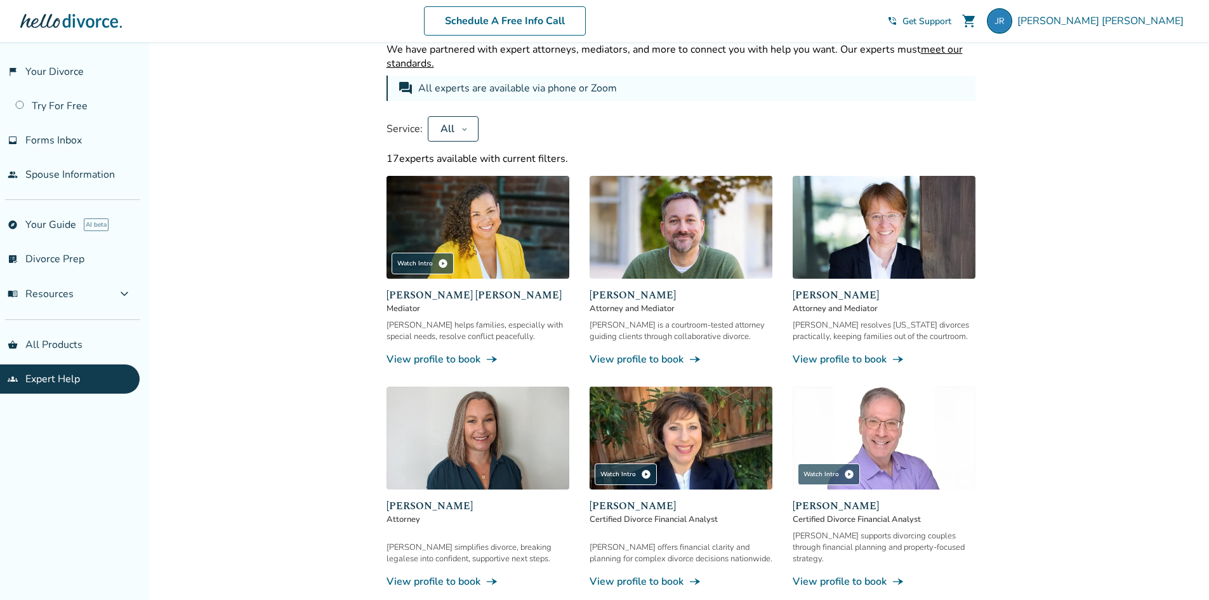
click at [664, 304] on span "Attorney and Mediator" at bounding box center [680, 308] width 183 height 11
click at [615, 294] on span "Neil Forester" at bounding box center [680, 294] width 183 height 15
click at [618, 364] on link "View profile to book line_end_arrow_notch" at bounding box center [680, 359] width 183 height 14
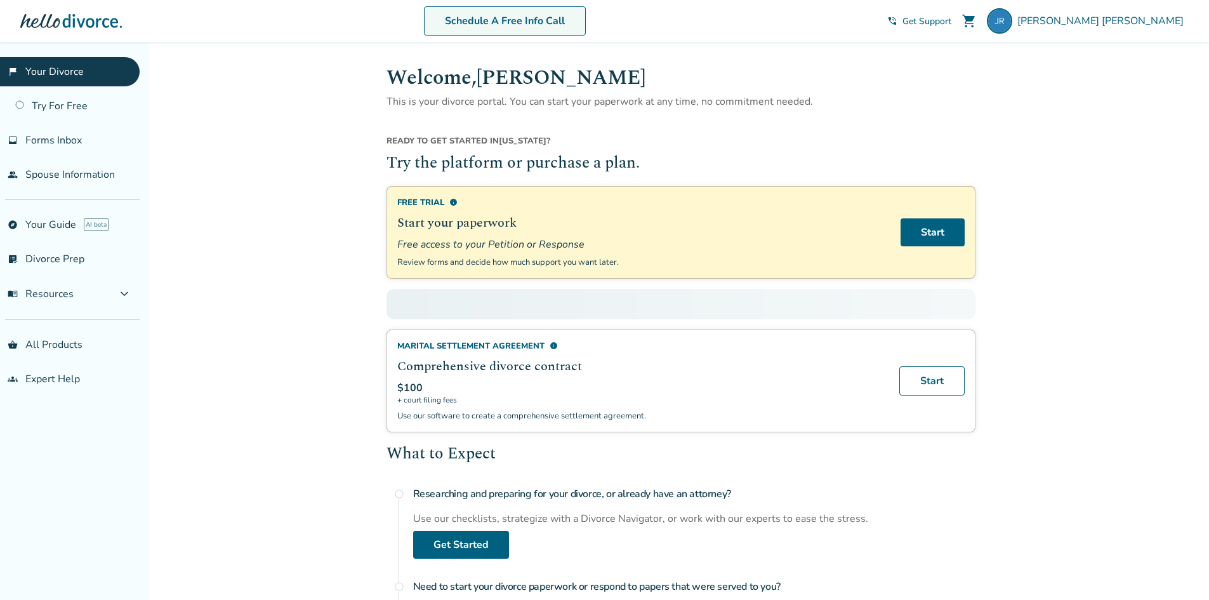
click at [530, 29] on link "Schedule A Free Info Call" at bounding box center [505, 20] width 162 height 29
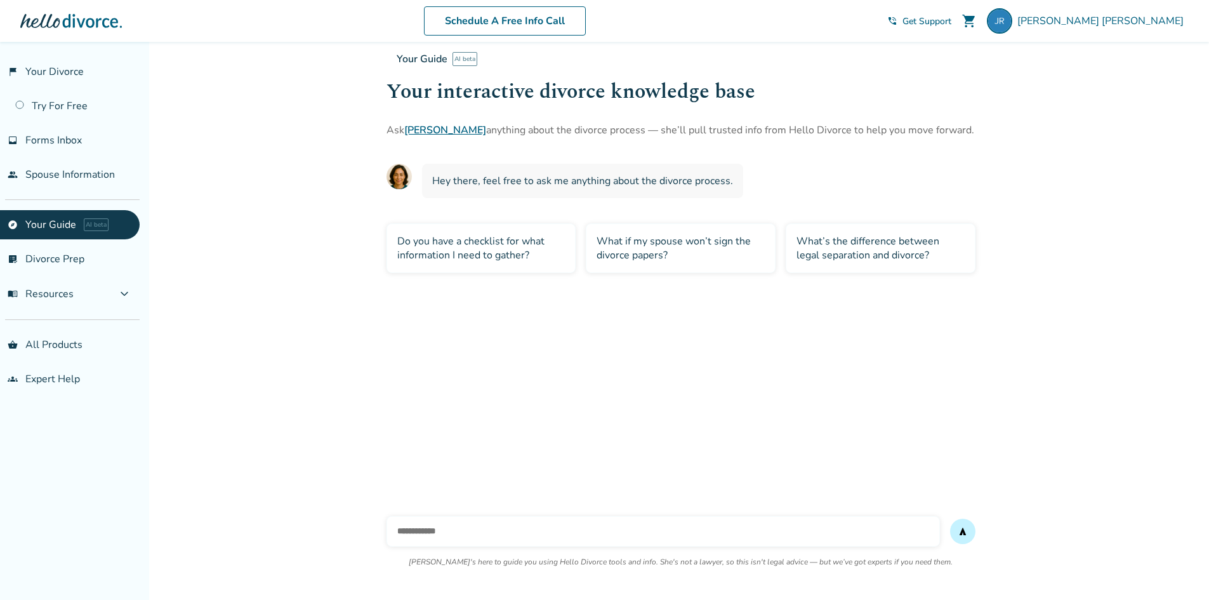
click at [535, 539] on input "text" at bounding box center [662, 531] width 553 height 30
click at [449, 536] on input "text" at bounding box center [662, 531] width 553 height 30
type input "**********"
click at [950, 518] on button "send" at bounding box center [962, 530] width 25 height 25
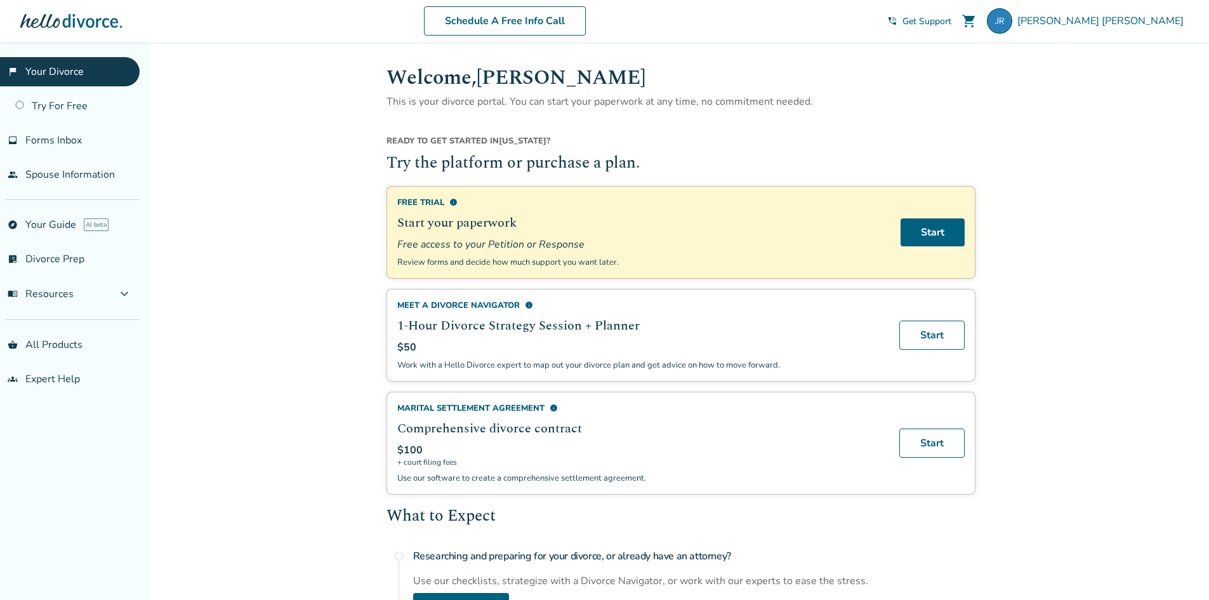
click at [951, 25] on span "Get Support" at bounding box center [926, 21] width 49 height 12
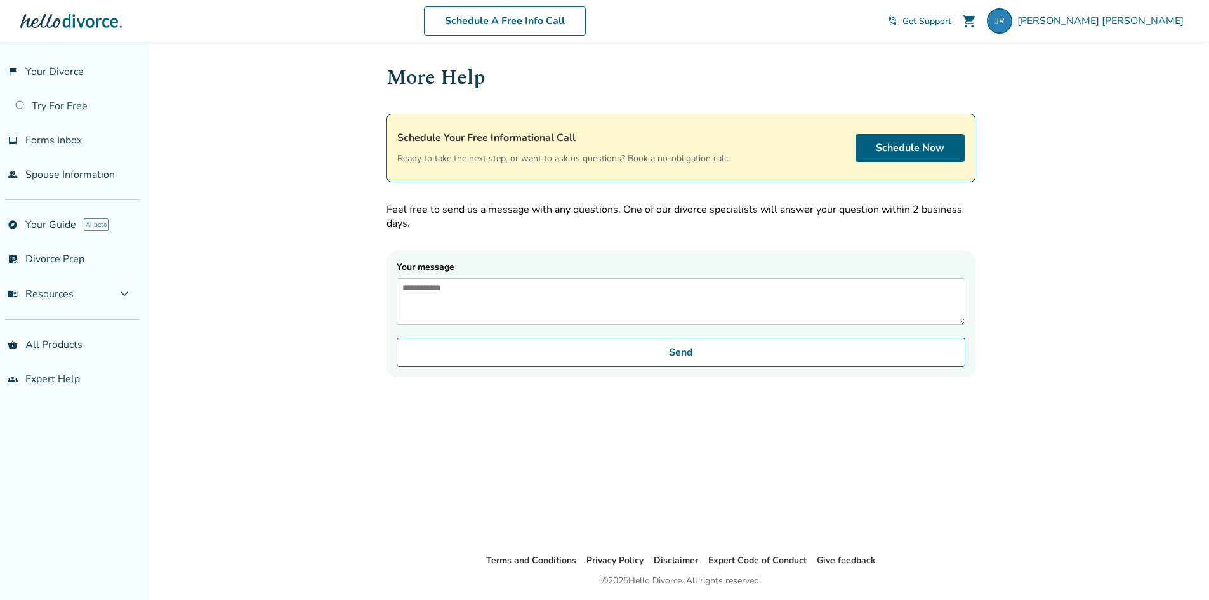
click at [57, 400] on div "flag_2 Your Divorce Try For Free inbox Forms Inbox people Spouse Information ex…" at bounding box center [74, 321] width 149 height 558
click at [70, 386] on link "groups Expert Help" at bounding box center [70, 378] width 140 height 29
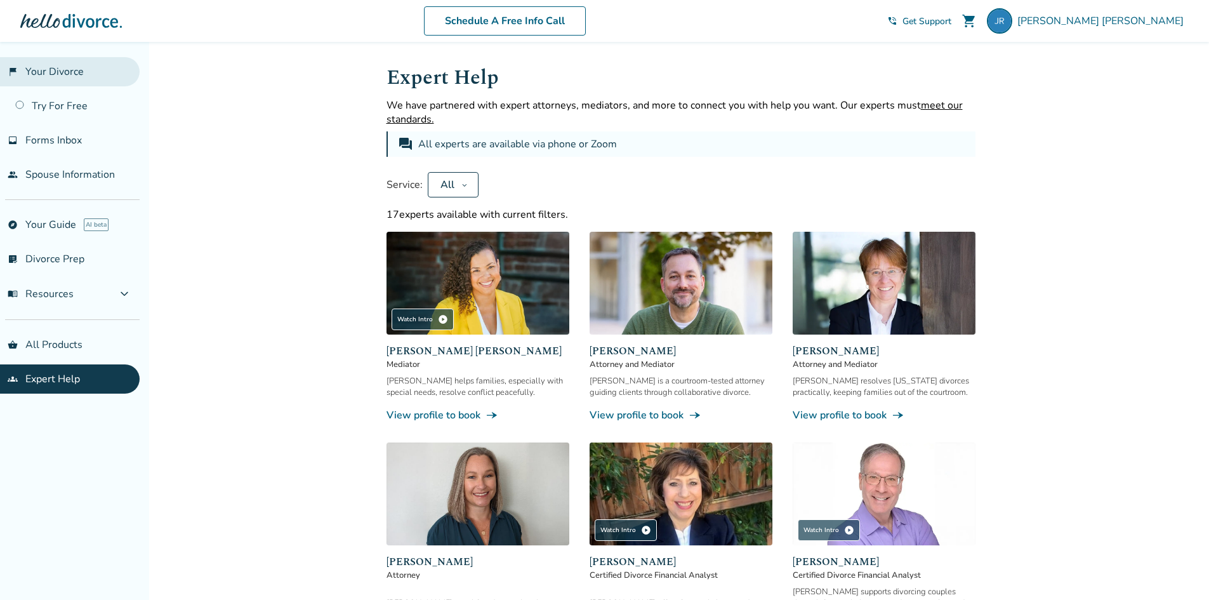
click at [62, 69] on link "flag_2 Your Divorce" at bounding box center [70, 71] width 140 height 29
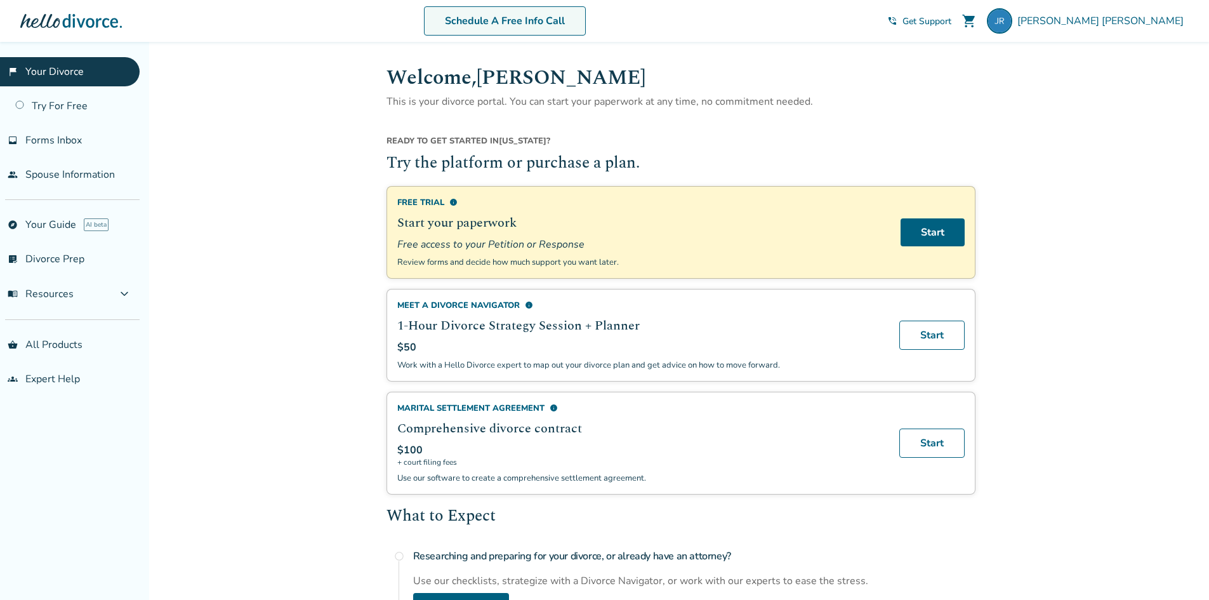
click at [530, 26] on link "Schedule A Free Info Call" at bounding box center [505, 20] width 162 height 29
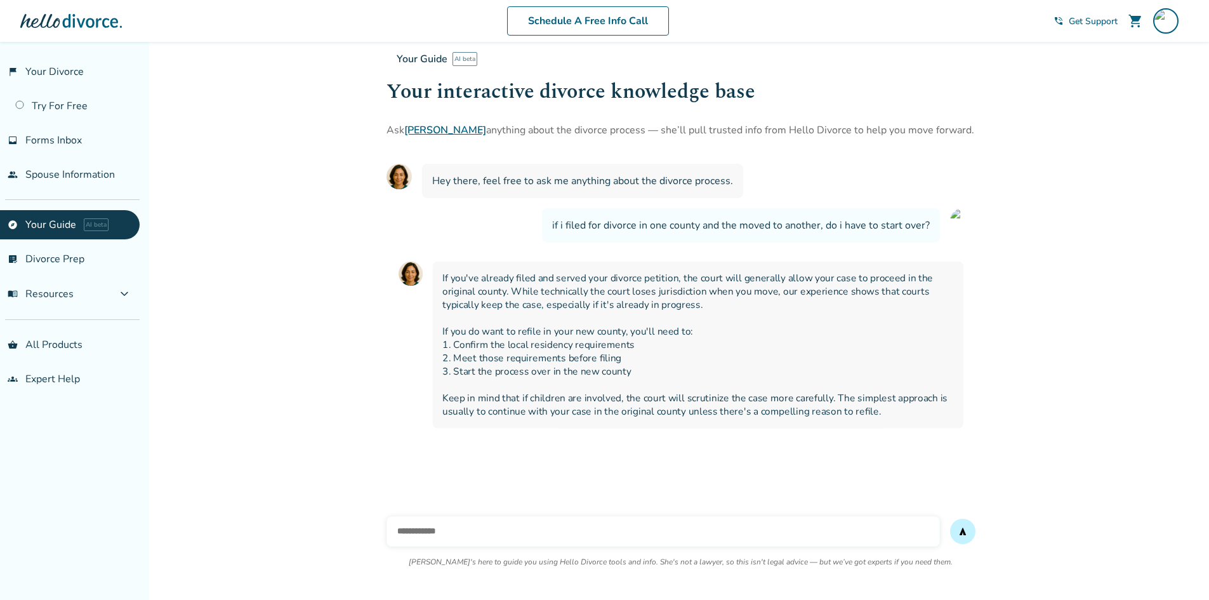
scroll to position [42, 0]
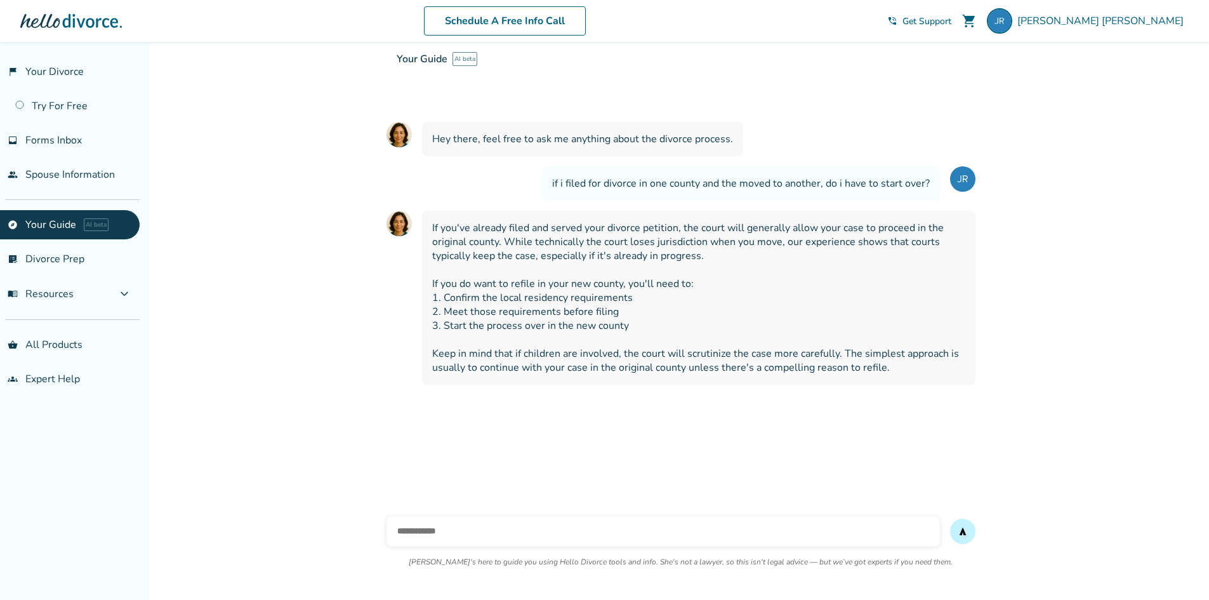
click at [516, 525] on input "text" at bounding box center [662, 531] width 553 height 30
click at [516, 528] on input "text" at bounding box center [662, 531] width 553 height 30
type input "**********"
click at [950, 518] on button "send" at bounding box center [962, 530] width 25 height 25
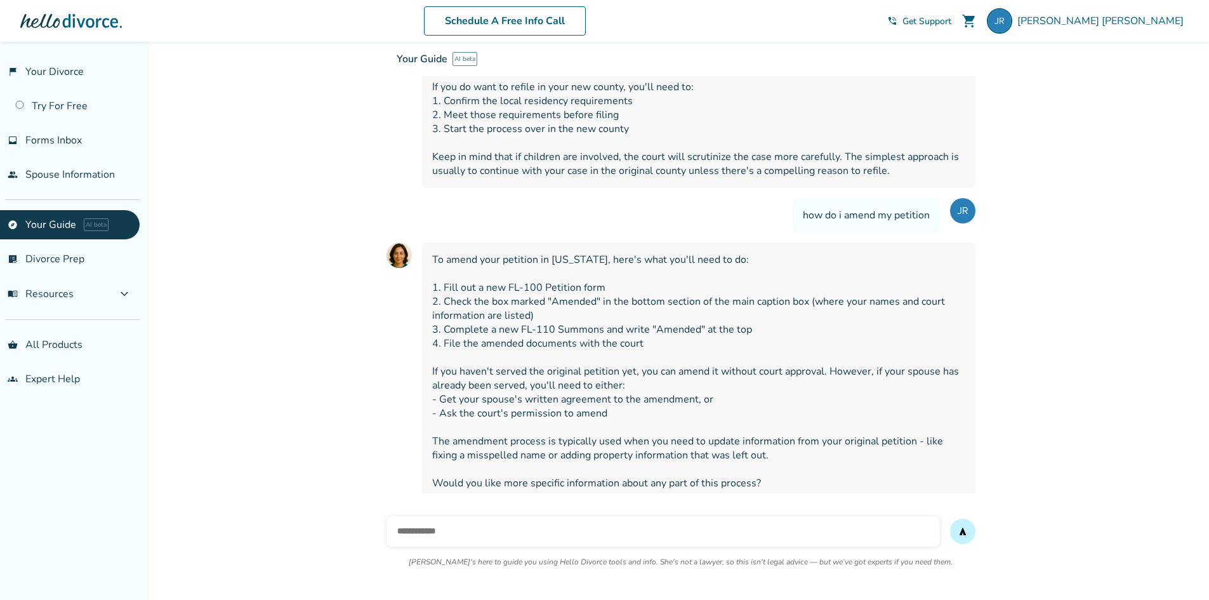
scroll to position [249, 0]
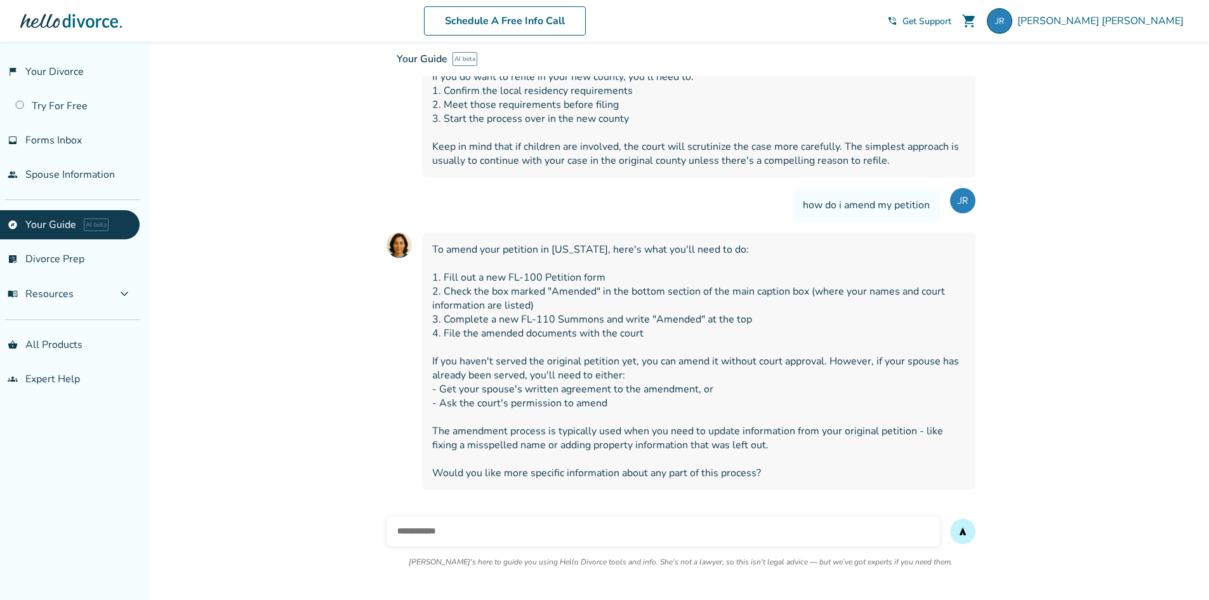
click at [480, 522] on input "text" at bounding box center [662, 531] width 553 height 30
